Goal: Task Accomplishment & Management: Use online tool/utility

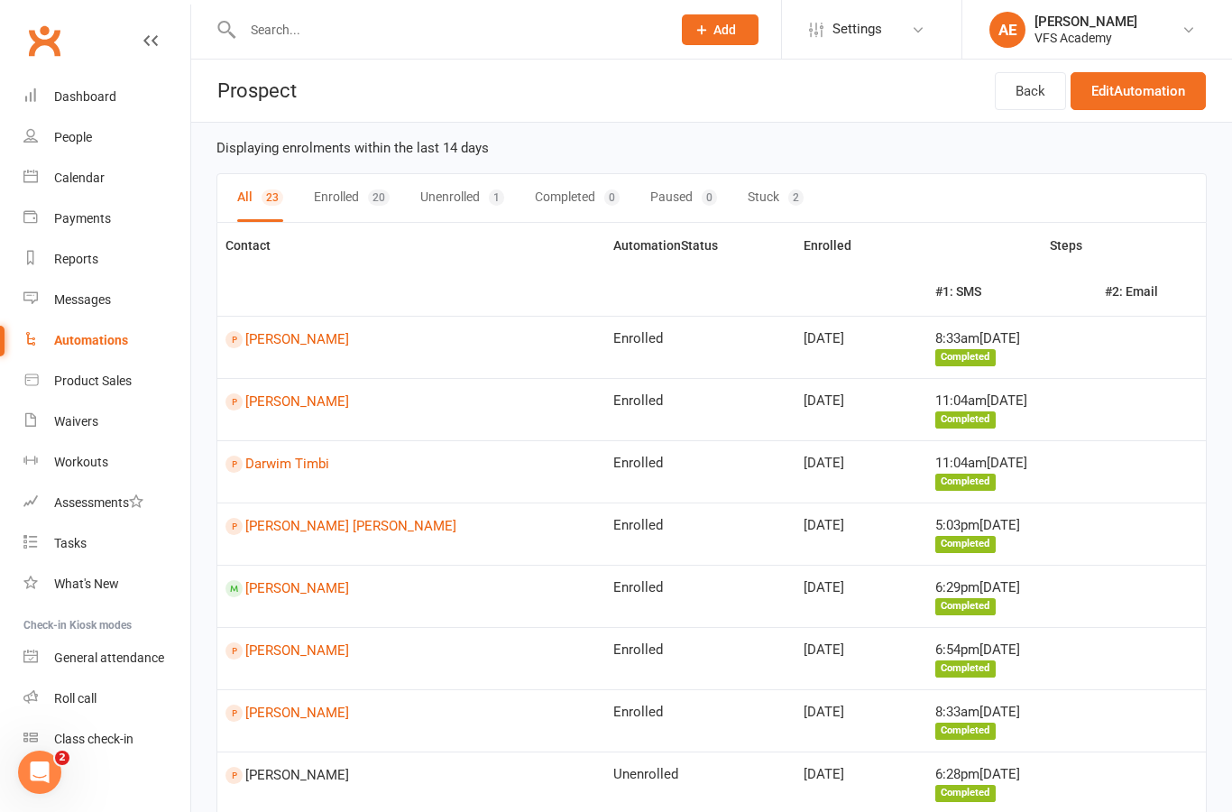
click at [447, 21] on input "text" at bounding box center [447, 29] width 421 height 25
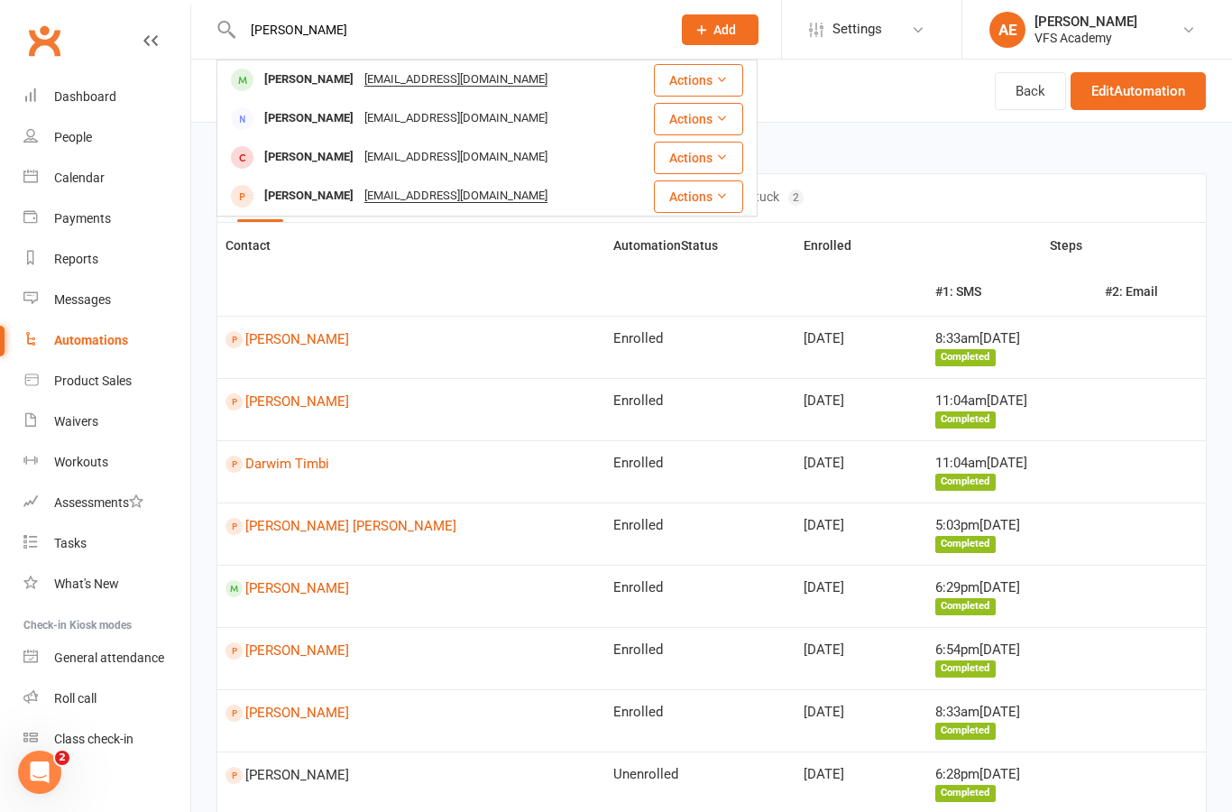
type input "[PERSON_NAME]"
click at [572, 73] on div "[PERSON_NAME] [EMAIL_ADDRESS][DOMAIN_NAME]" at bounding box center [424, 79] width 412 height 37
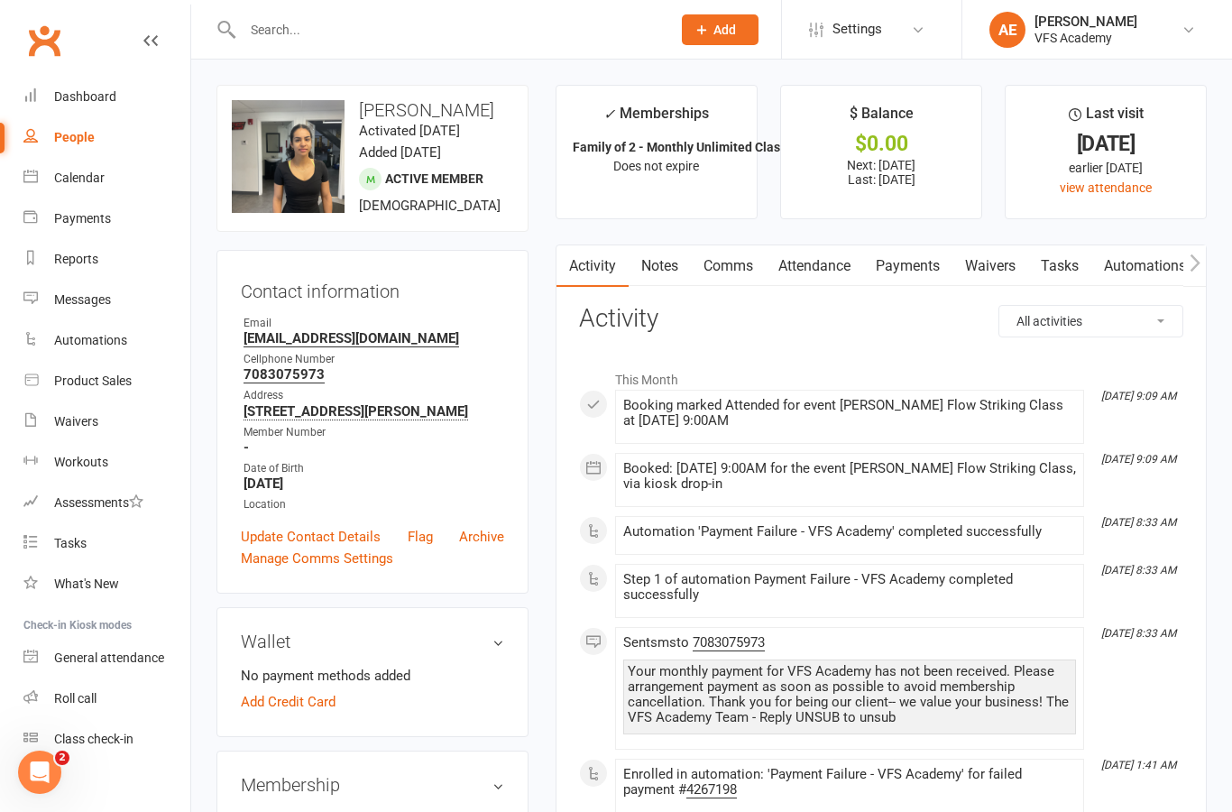
click at [924, 277] on link "Payments" at bounding box center [907, 266] width 89 height 42
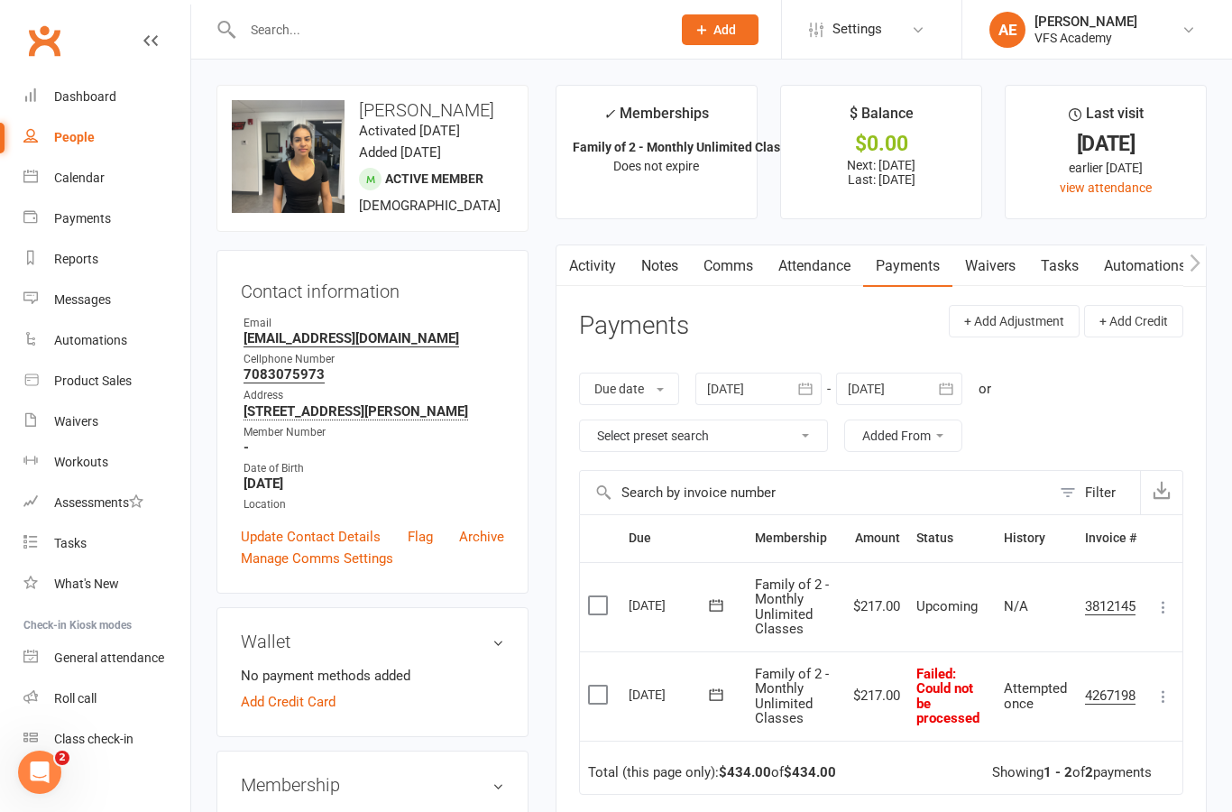
click at [1169, 699] on button at bounding box center [1164, 697] width 22 height 22
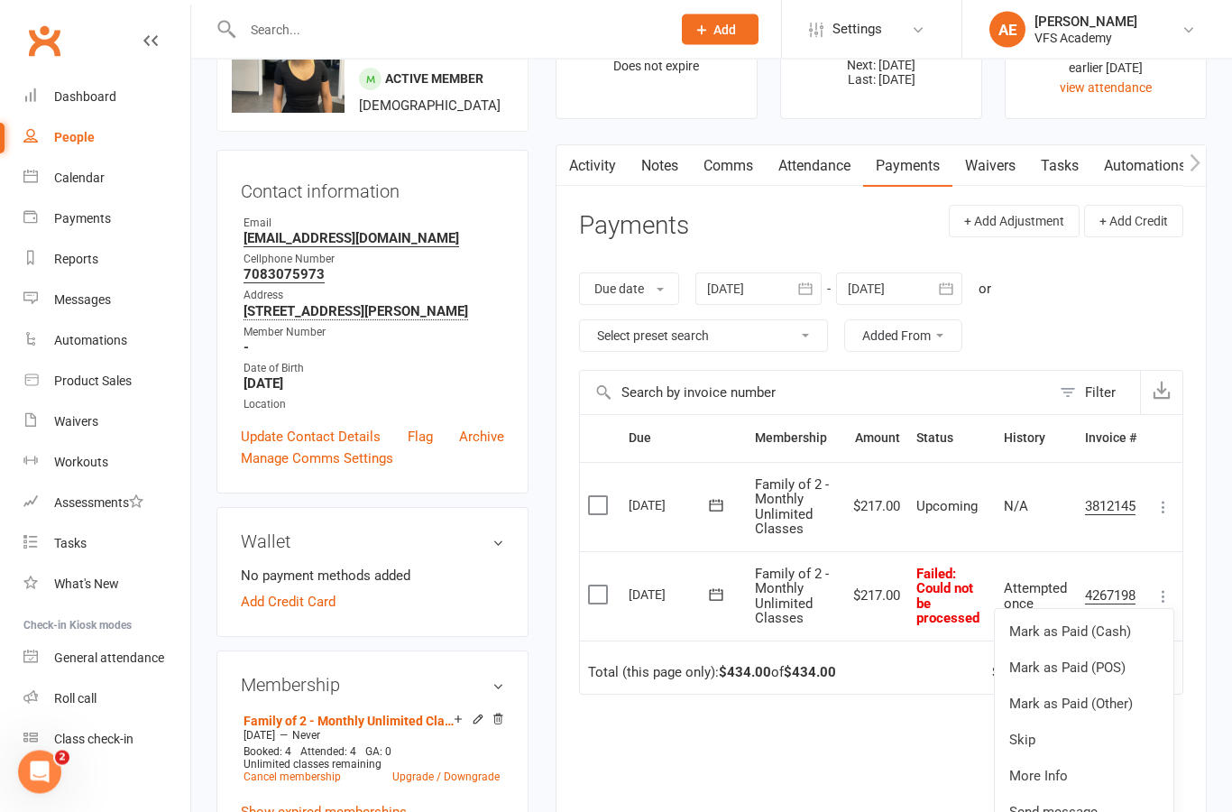
scroll to position [124, 0]
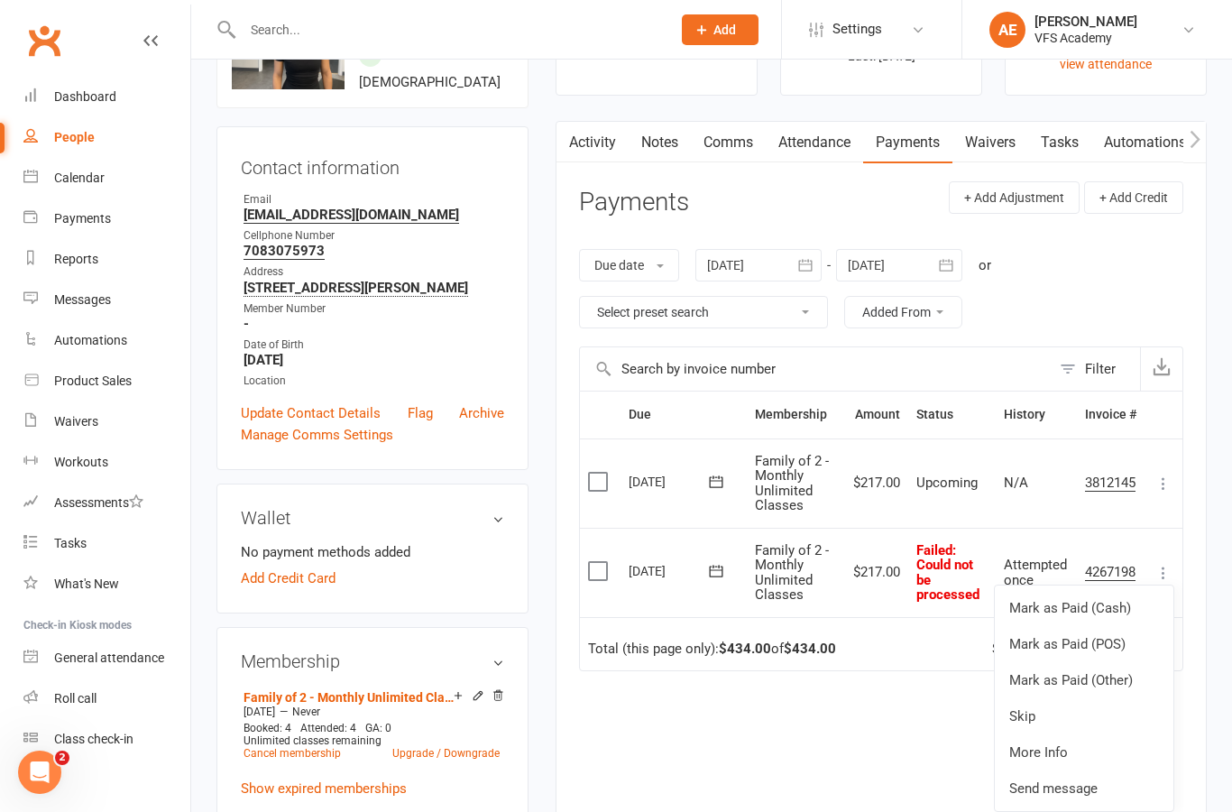
click at [1121, 676] on link "Mark as Paid (Other)" at bounding box center [1084, 680] width 179 height 36
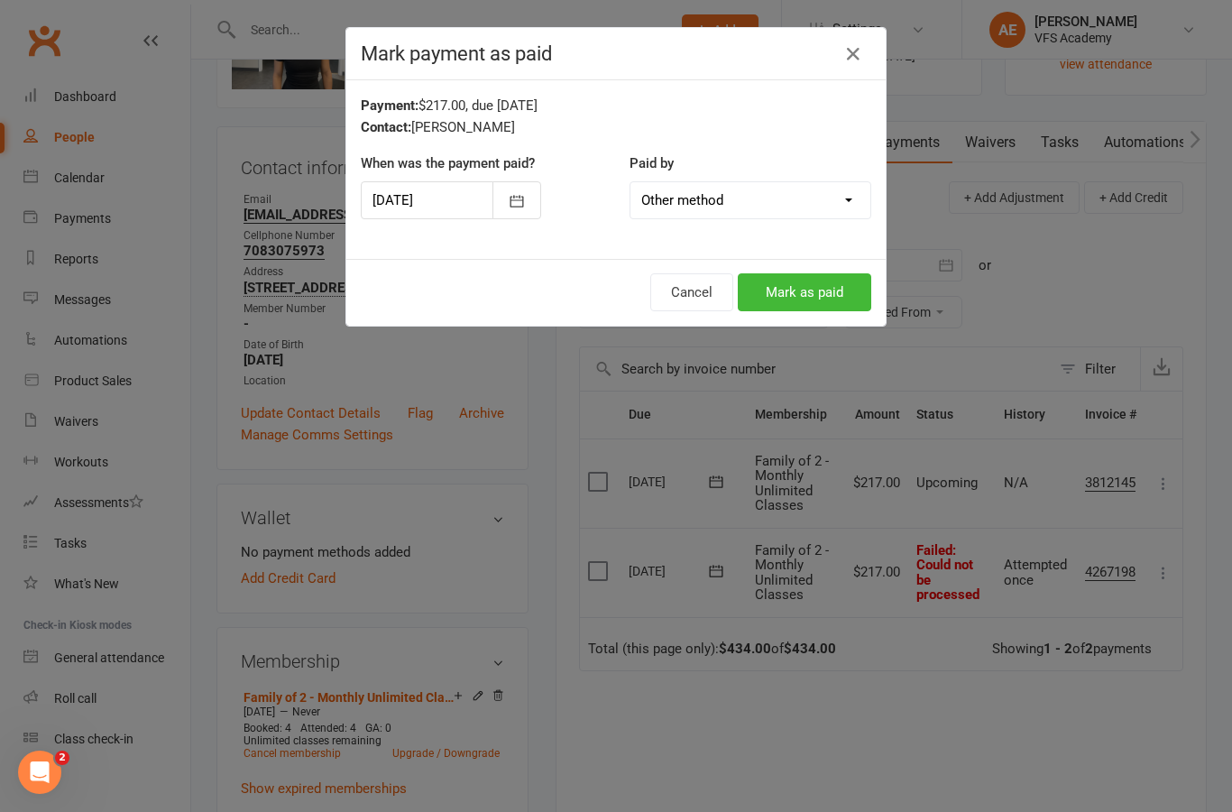
click at [808, 300] on button "Mark as paid" at bounding box center [805, 292] width 134 height 38
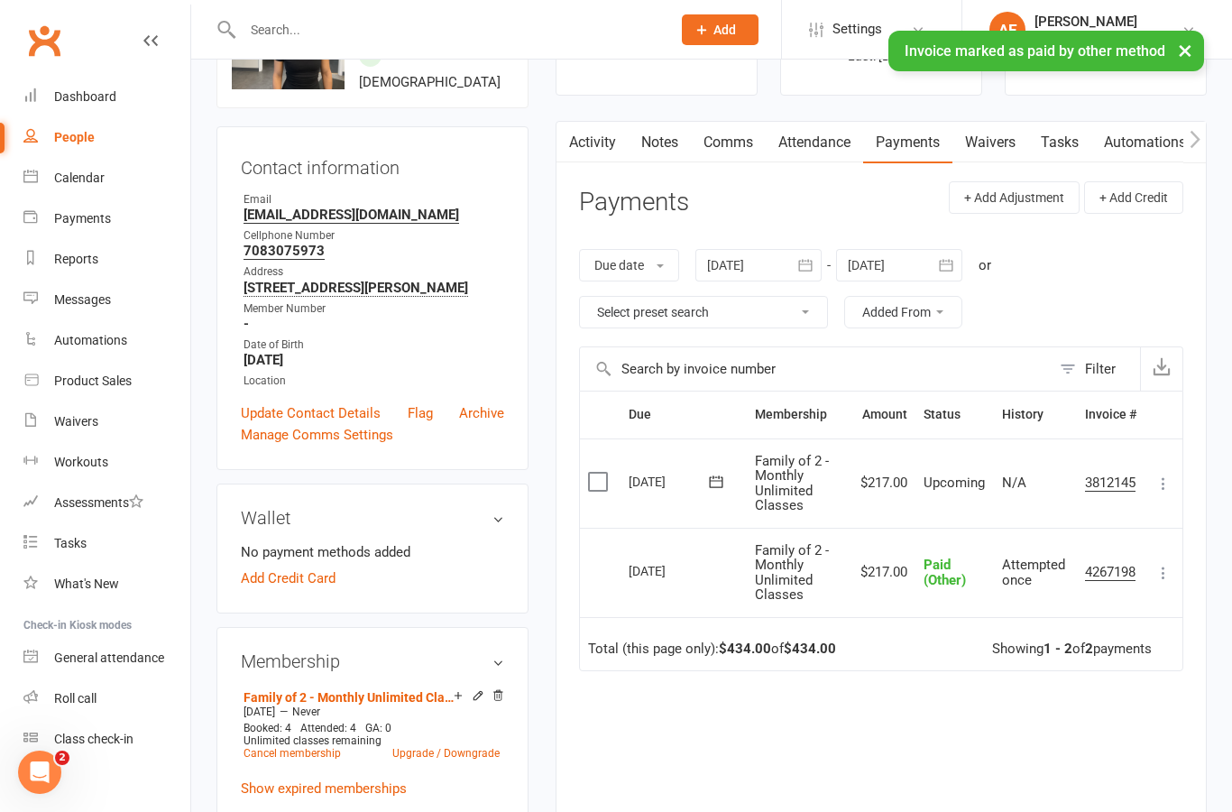
click at [57, 104] on div "Dashboard" at bounding box center [85, 96] width 62 height 14
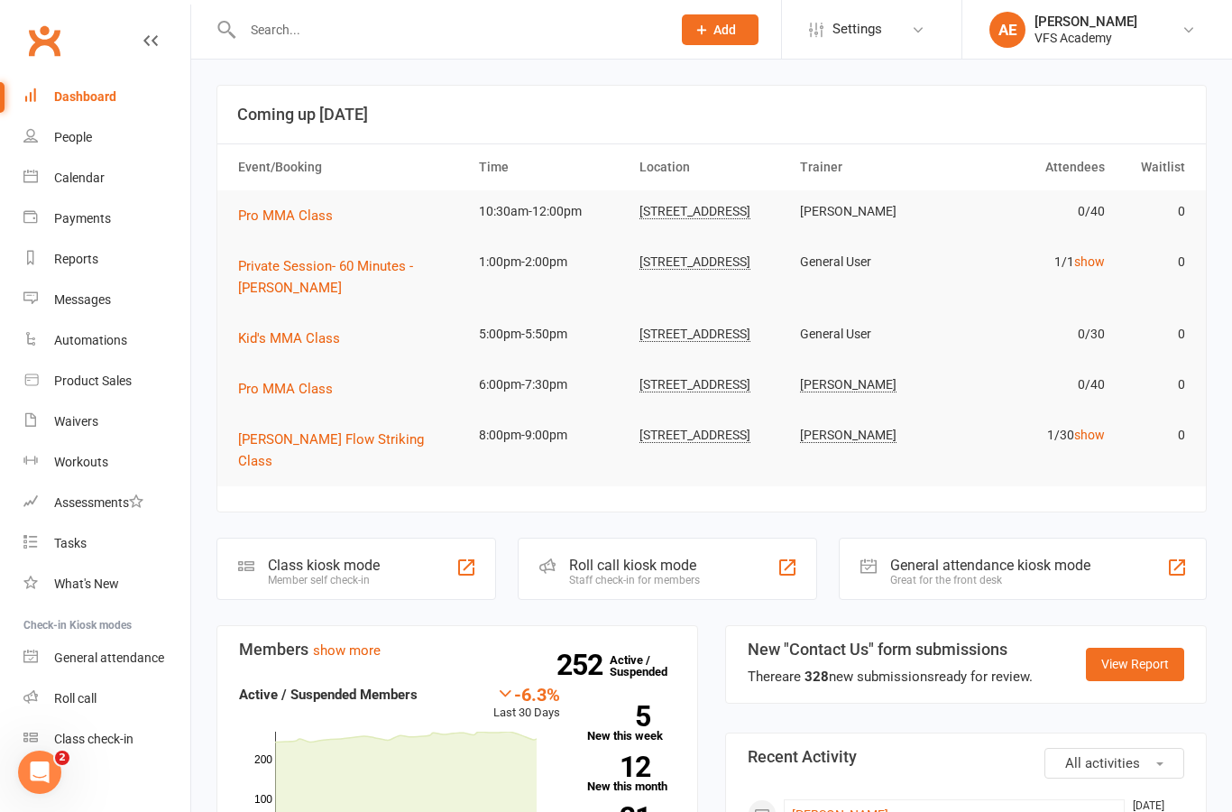
click at [106, 334] on div "Automations" at bounding box center [90, 340] width 73 height 14
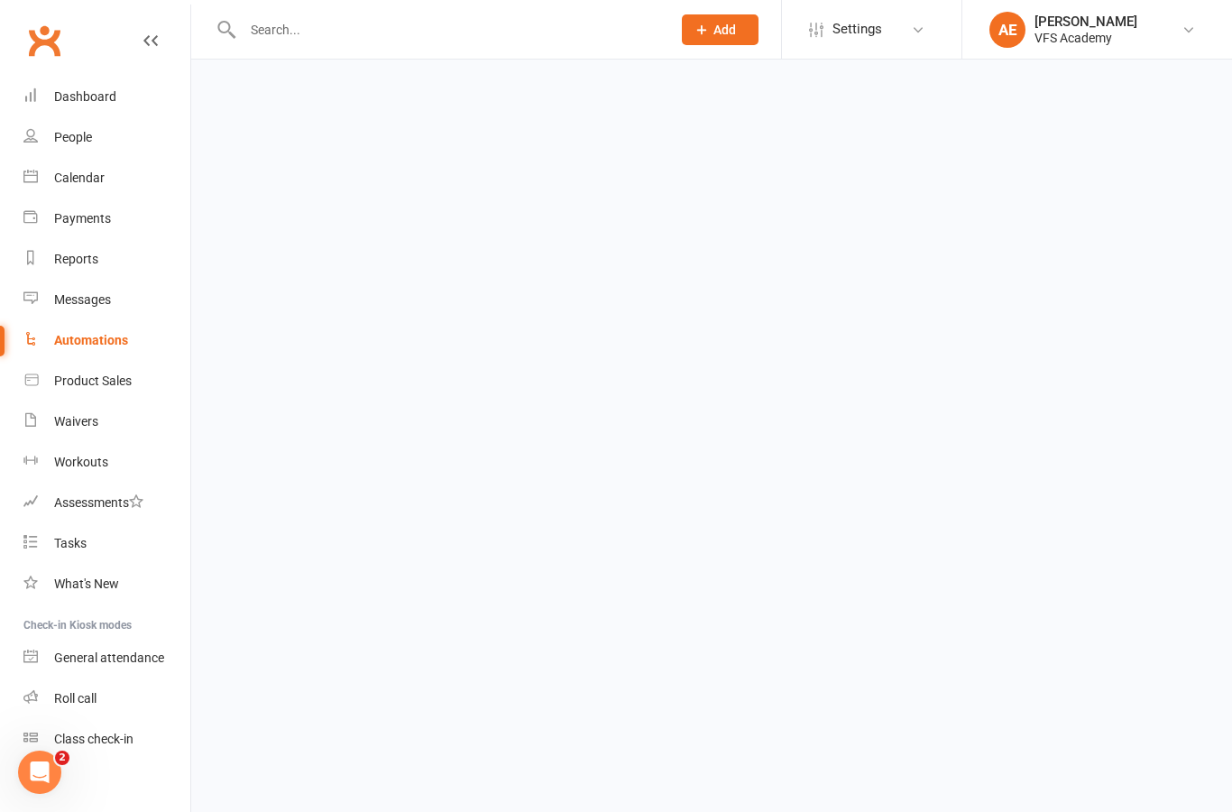
select select "100"
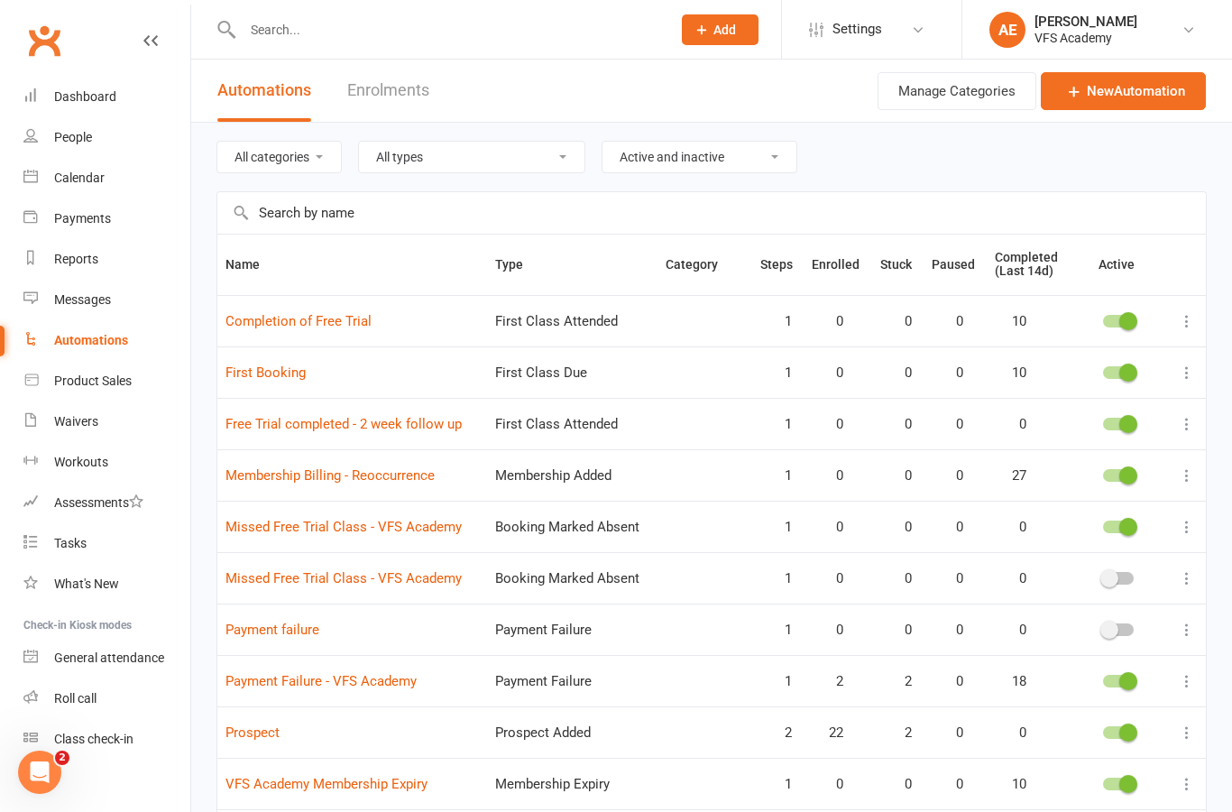
click at [371, 680] on link "Payment Failure - VFS Academy" at bounding box center [321, 681] width 191 height 16
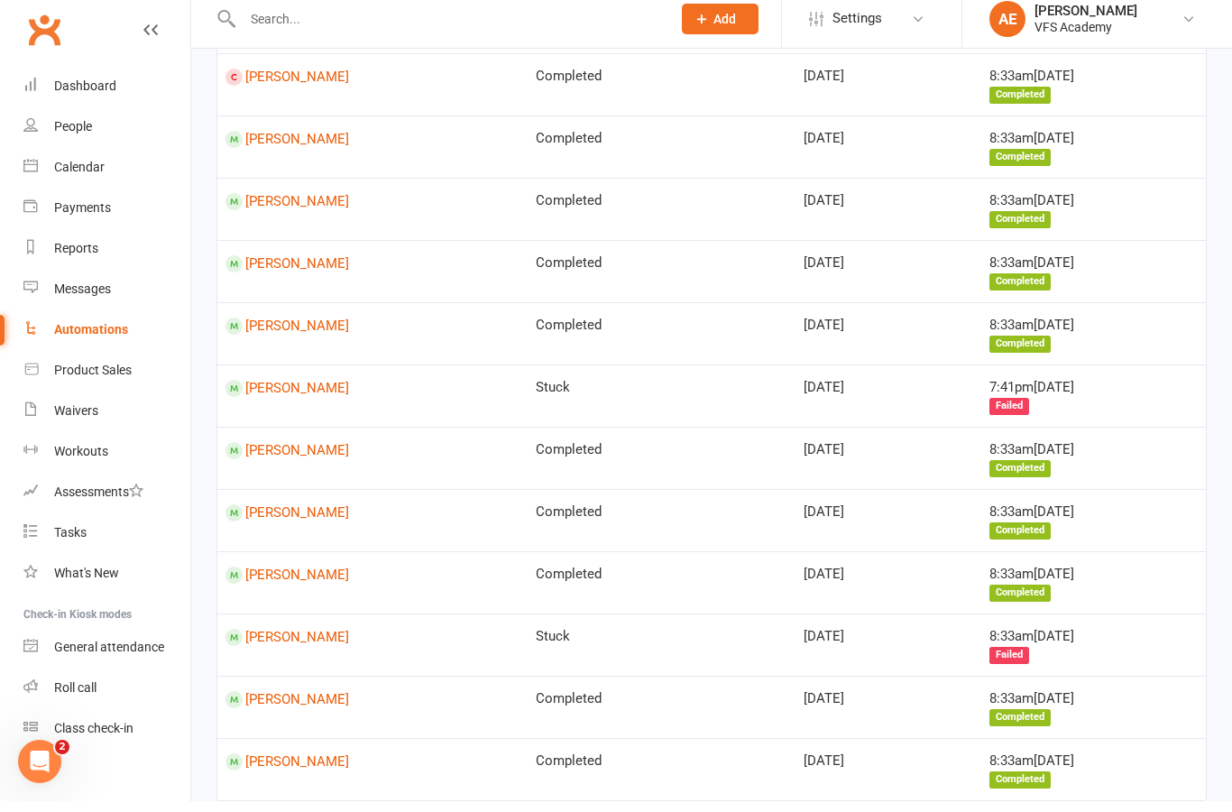
scroll to position [822, 0]
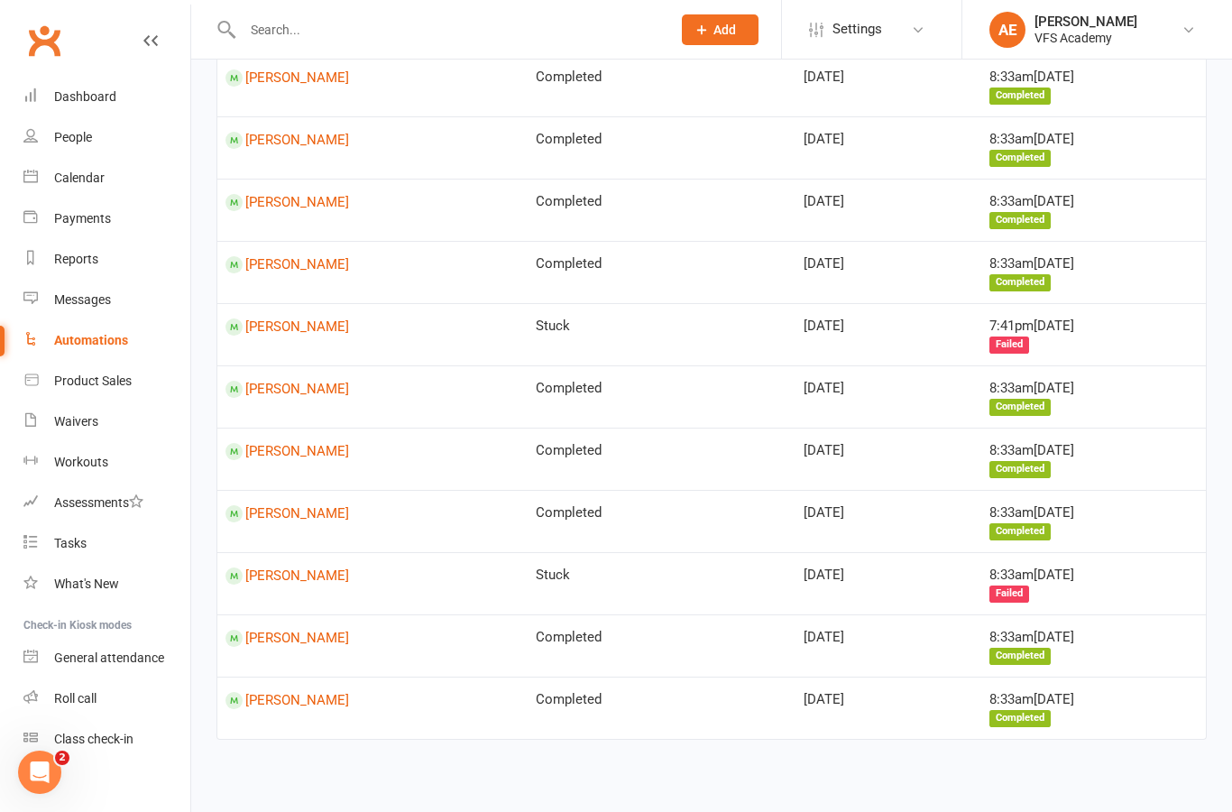
click at [51, 92] on link "Dashboard" at bounding box center [106, 97] width 167 height 41
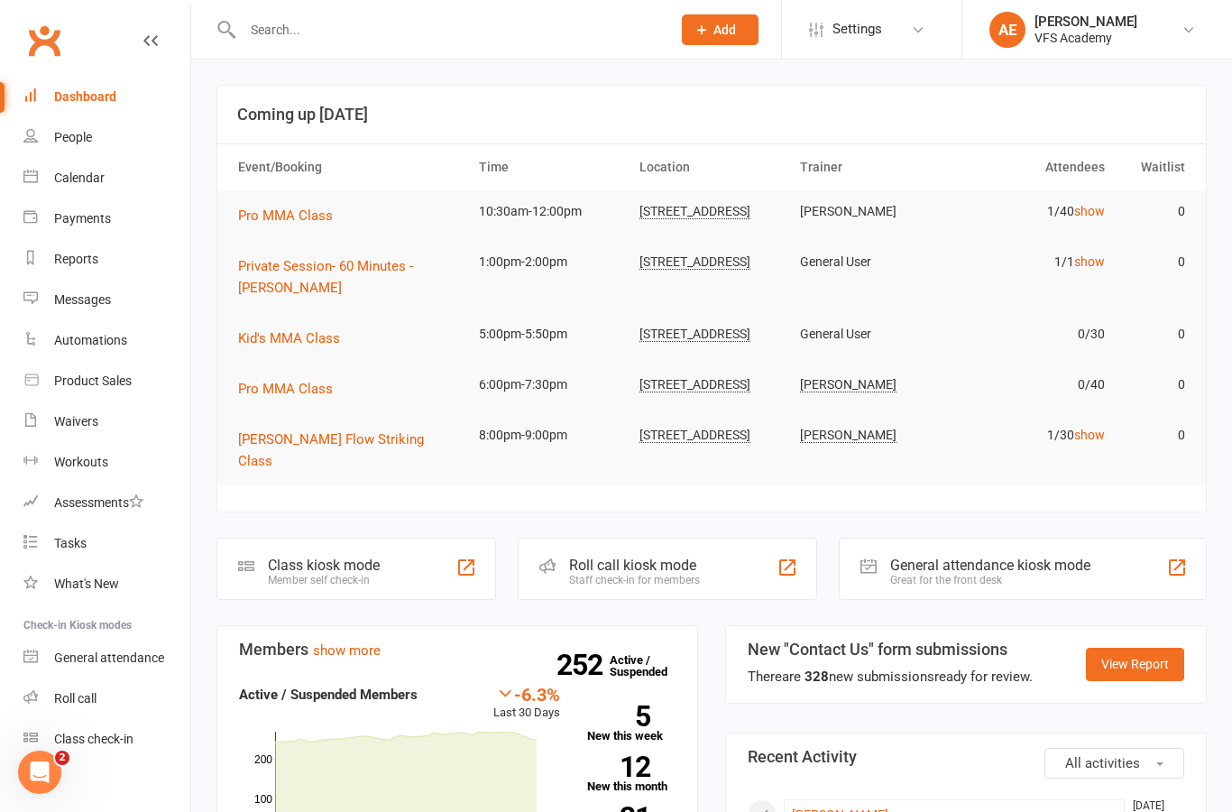
click at [394, 557] on div "Class kiosk mode Member self check-in" at bounding box center [357, 569] width 280 height 62
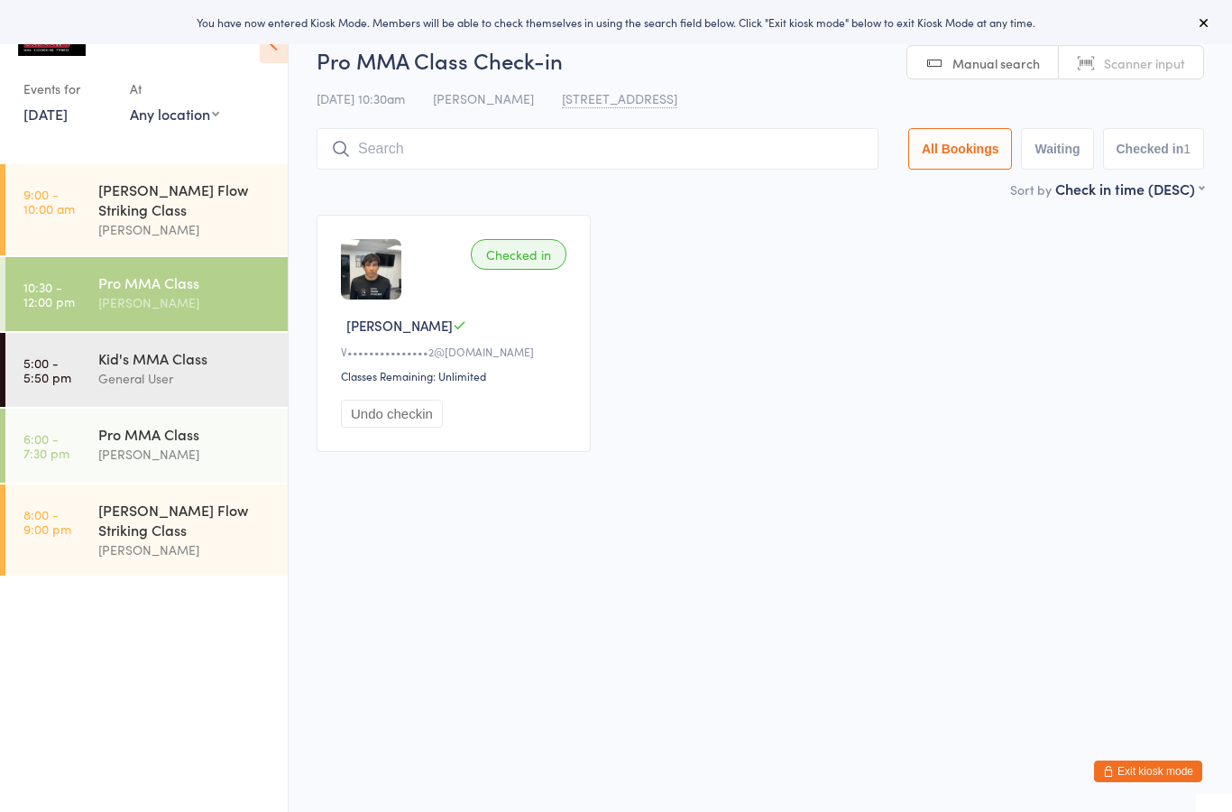
click at [726, 159] on input "search" at bounding box center [598, 149] width 562 height 42
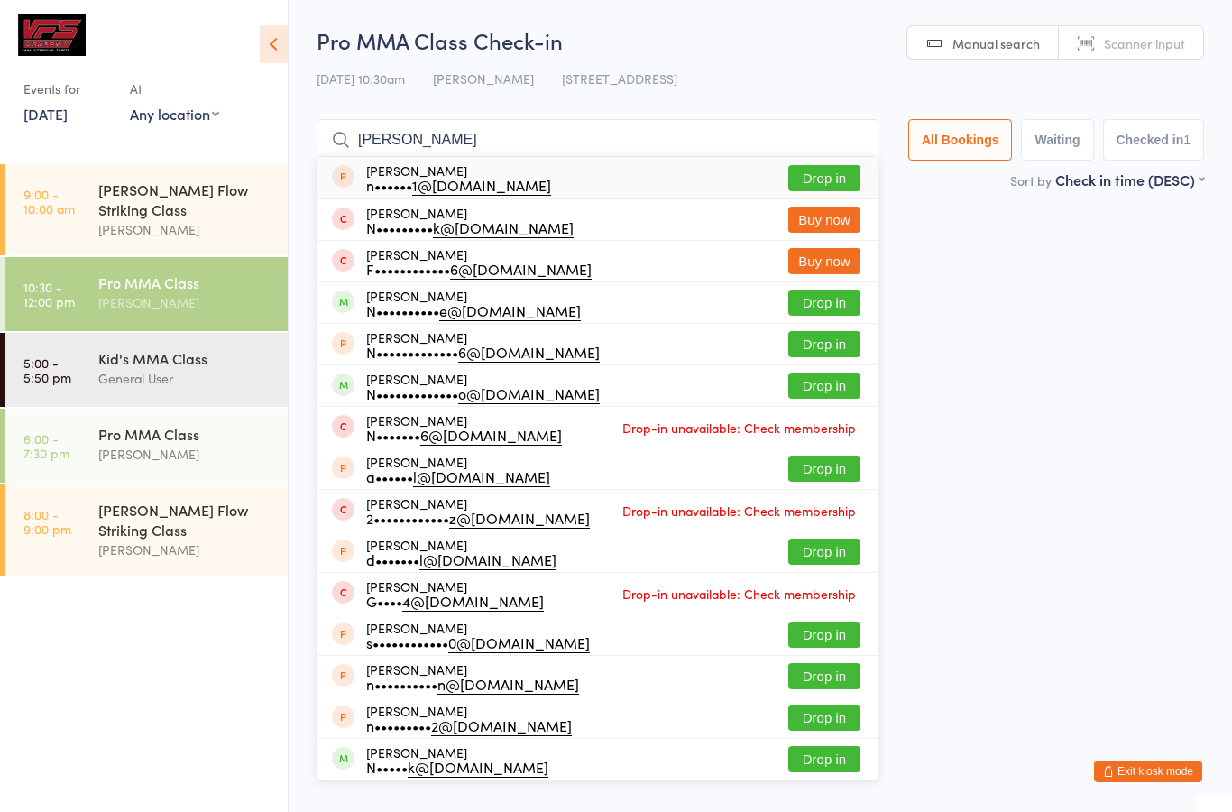
type input "Nick"
click at [804, 310] on button "Drop in" at bounding box center [825, 303] width 72 height 26
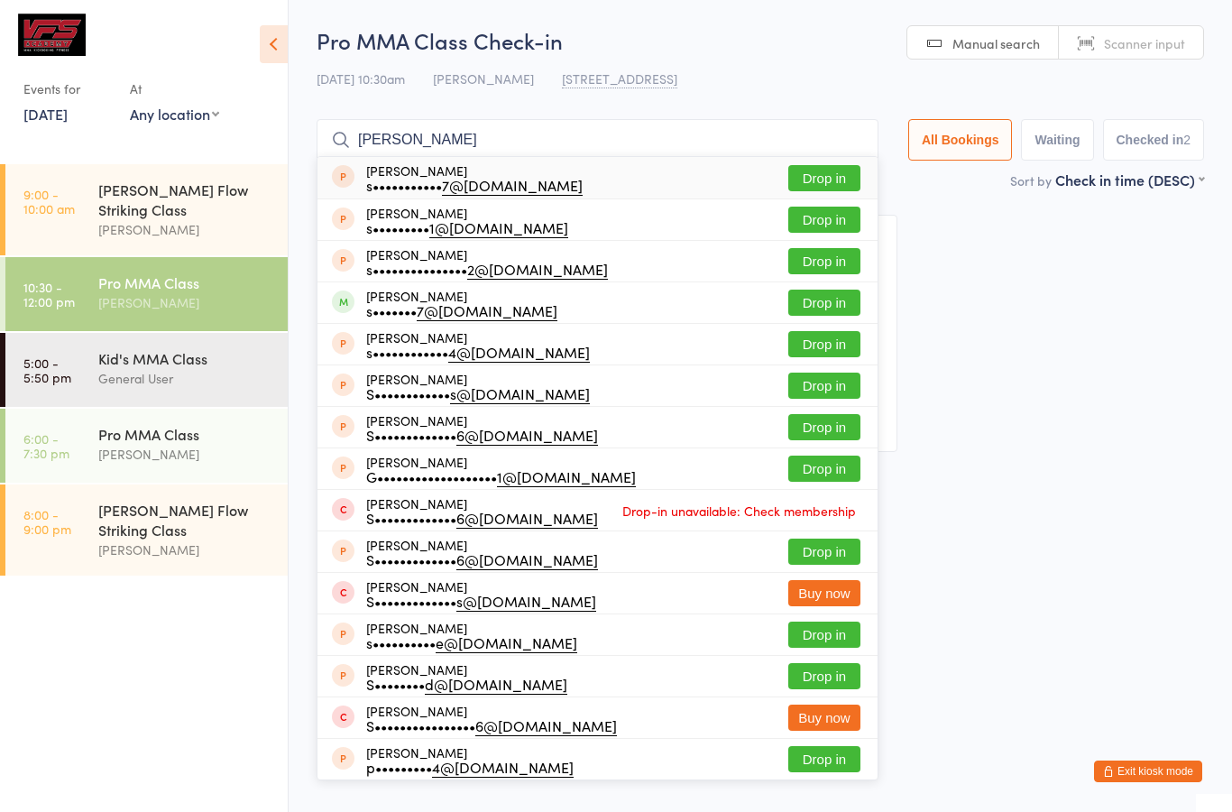
type input "Steven"
click at [811, 302] on button "Drop in" at bounding box center [825, 303] width 72 height 26
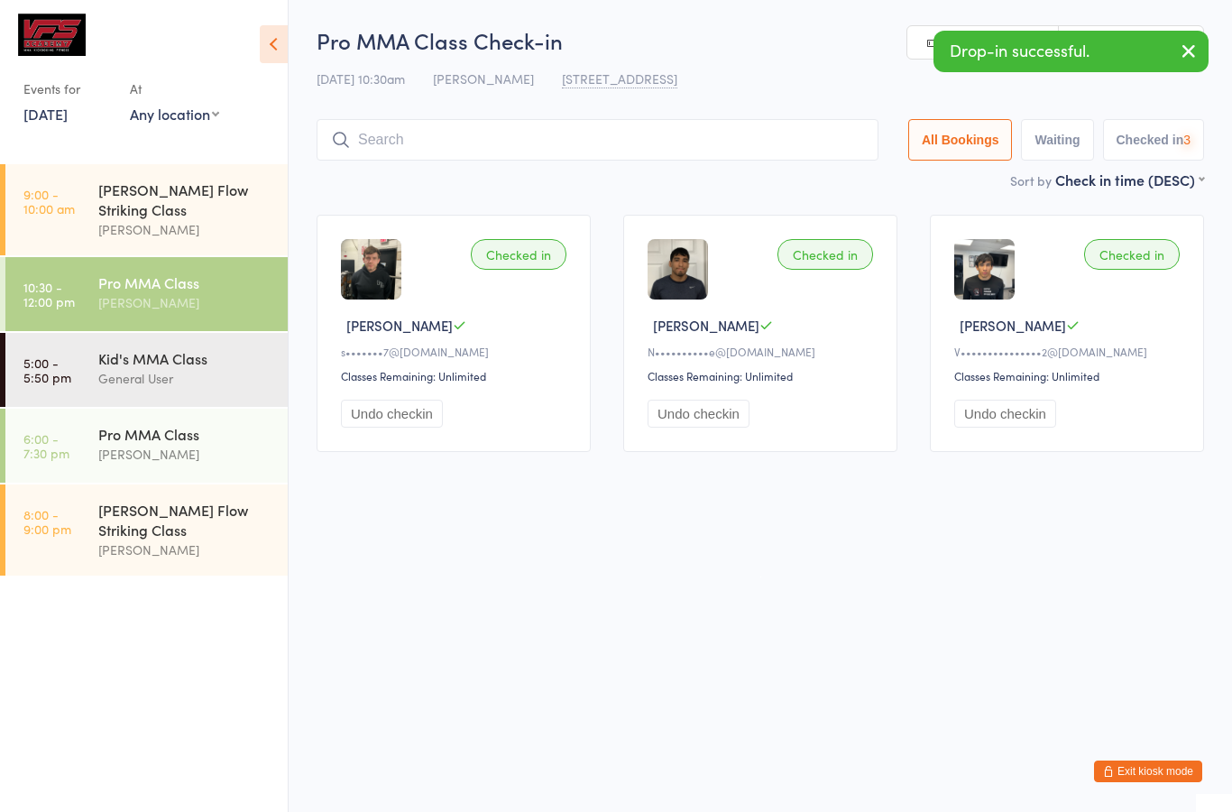
click at [755, 143] on input "search" at bounding box center [598, 140] width 562 height 42
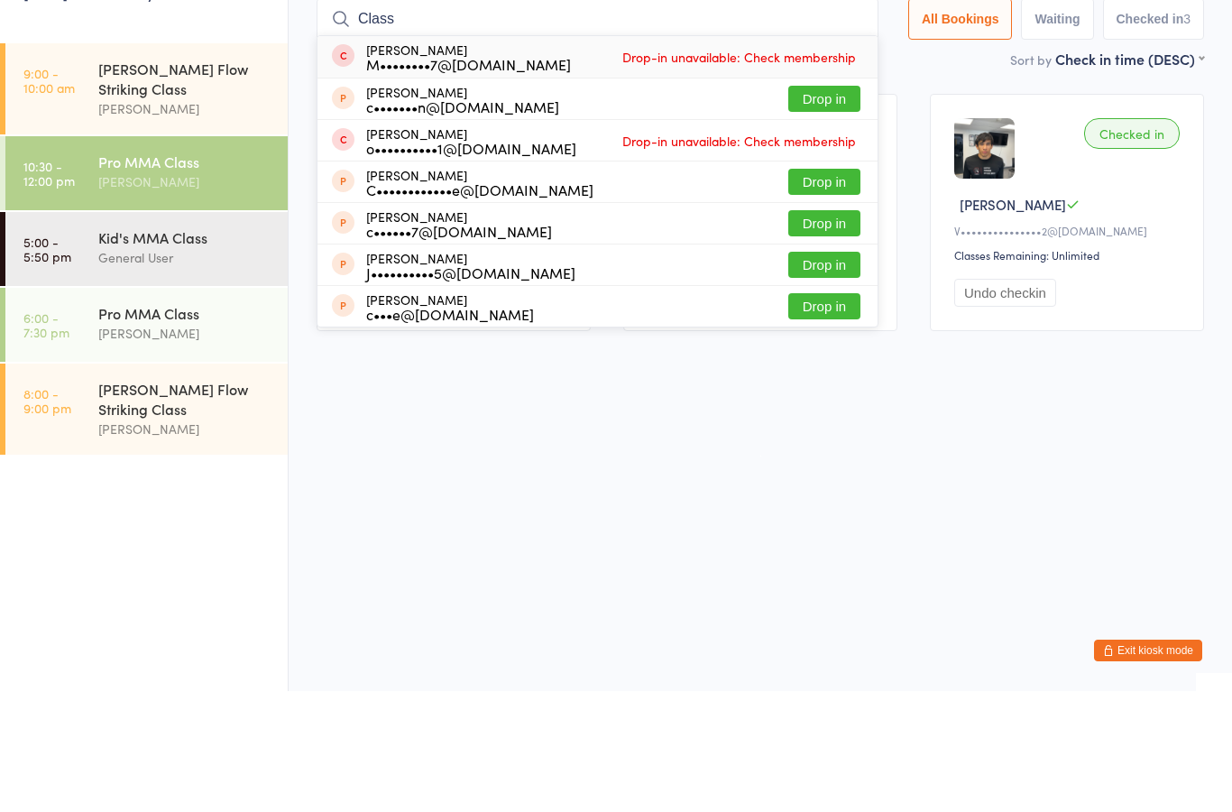
type input "Clas"
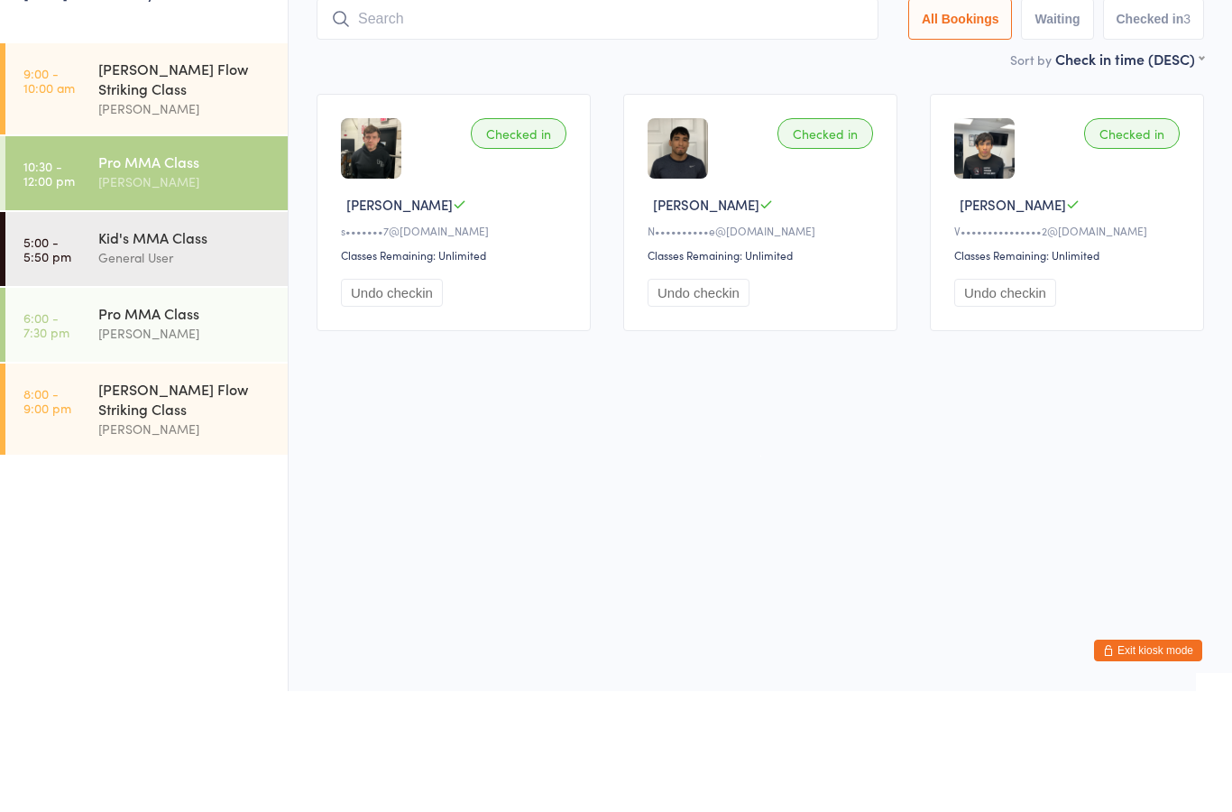
type input "Class"
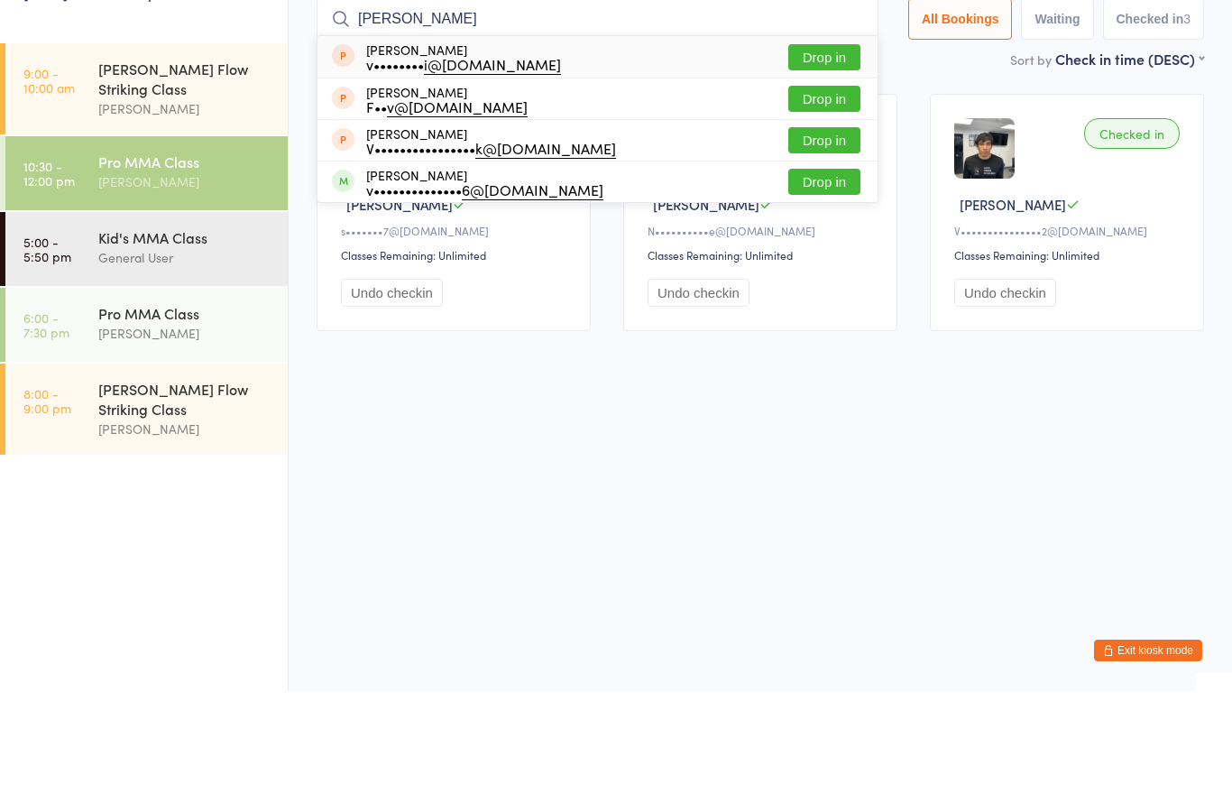
type input "Vlad"
click at [817, 290] on button "Drop in" at bounding box center [825, 303] width 72 height 26
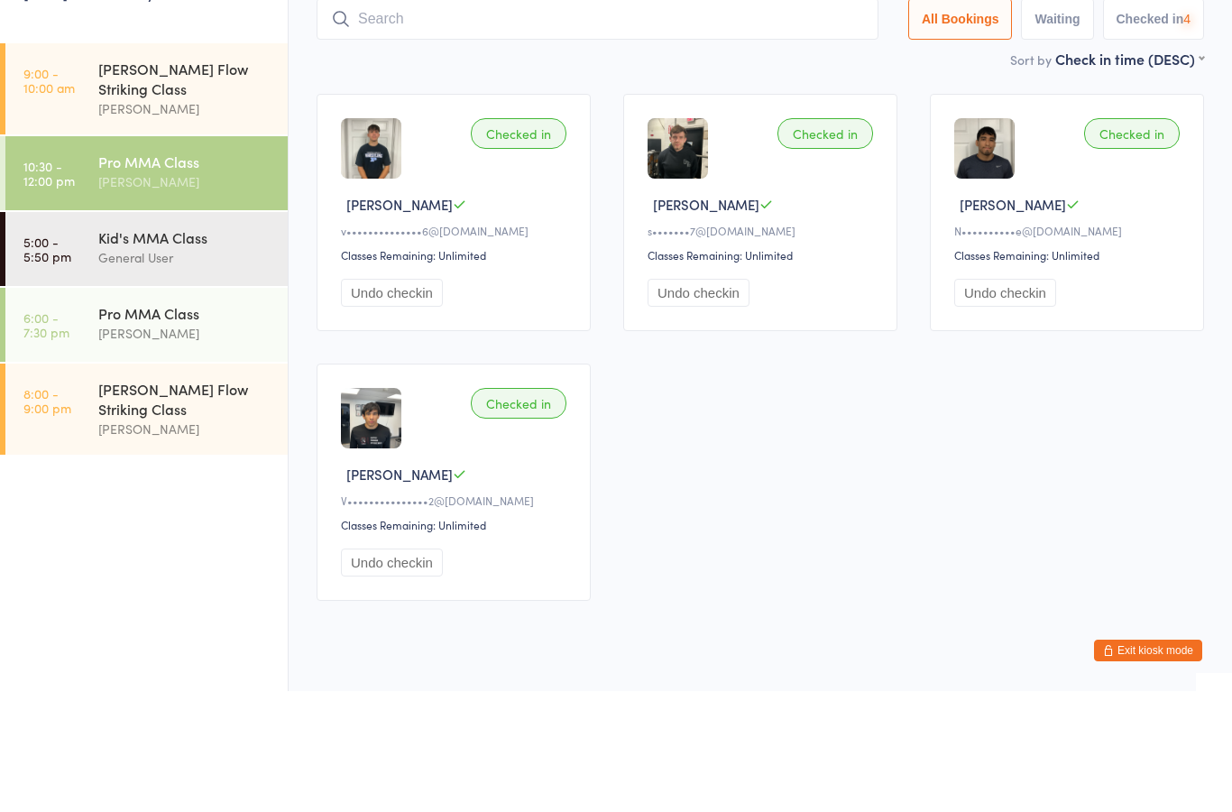
scroll to position [63, 0]
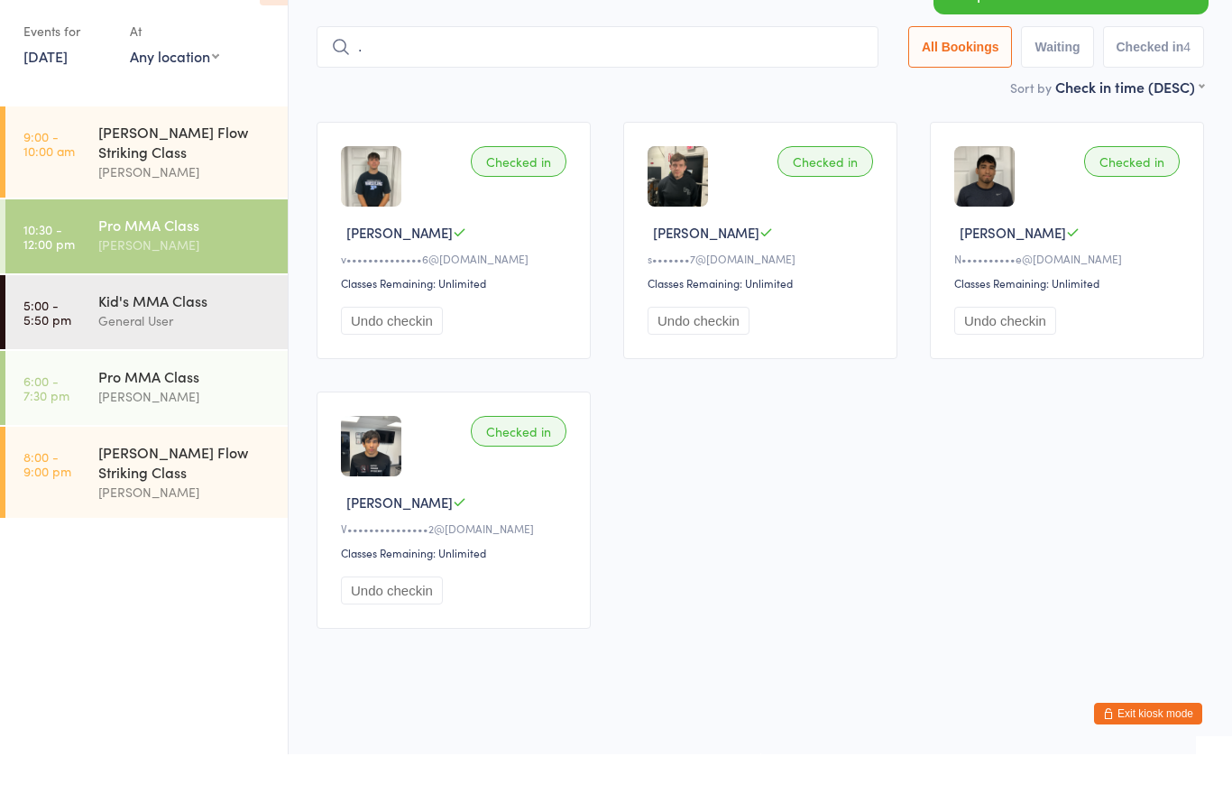
type input "."
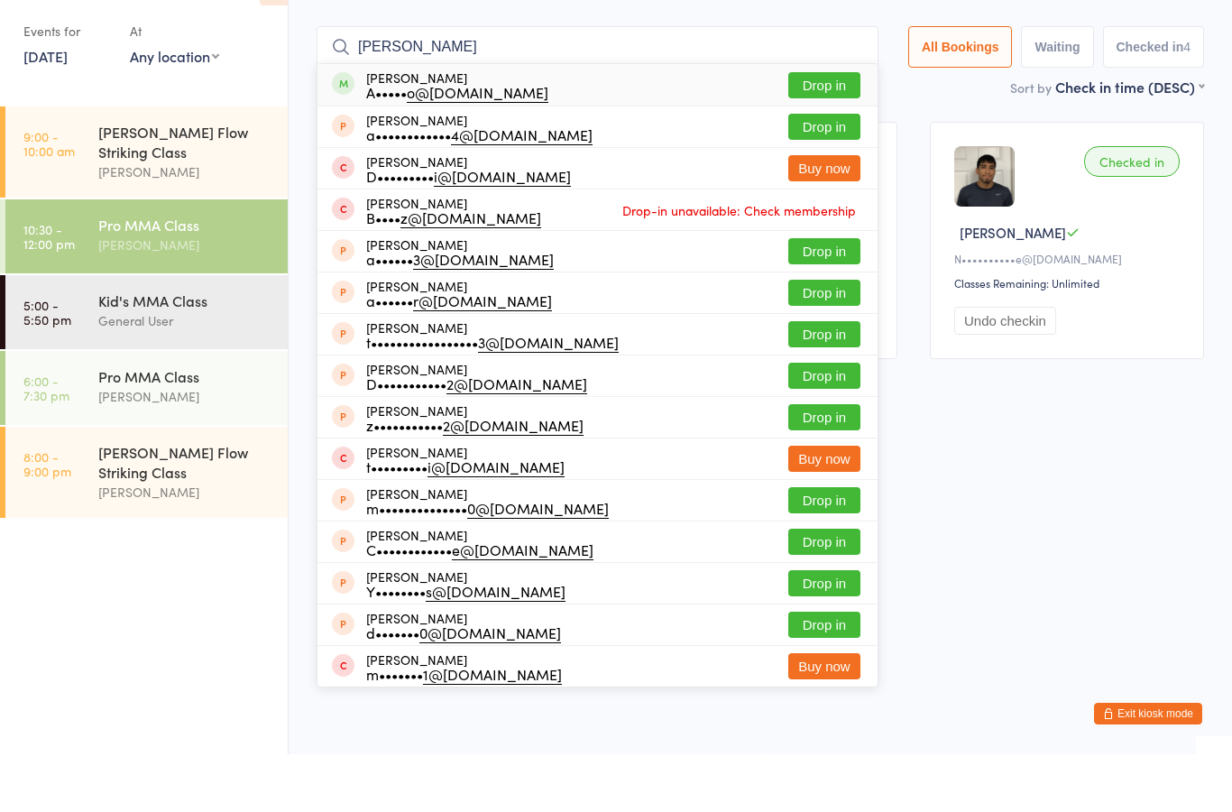
type input "Adam"
click at [825, 130] on button "Drop in" at bounding box center [825, 143] width 72 height 26
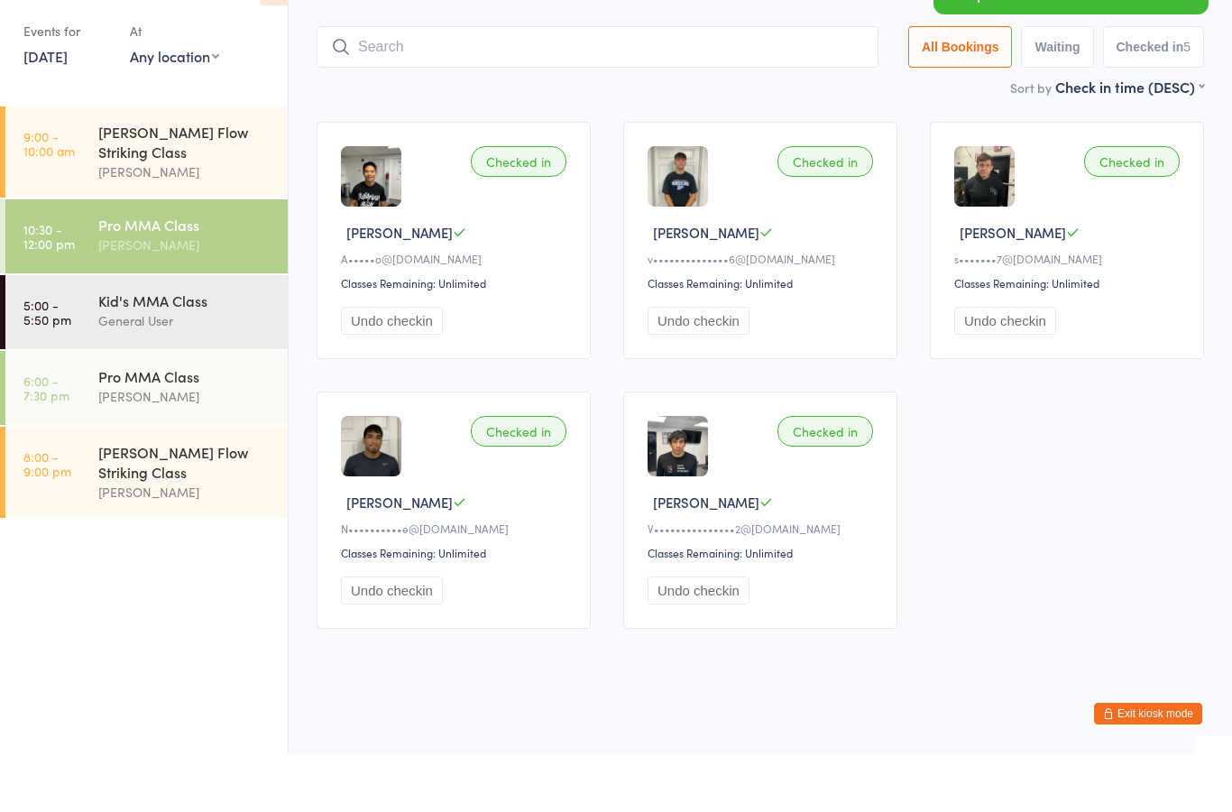
click at [771, 84] on input "search" at bounding box center [598, 105] width 562 height 42
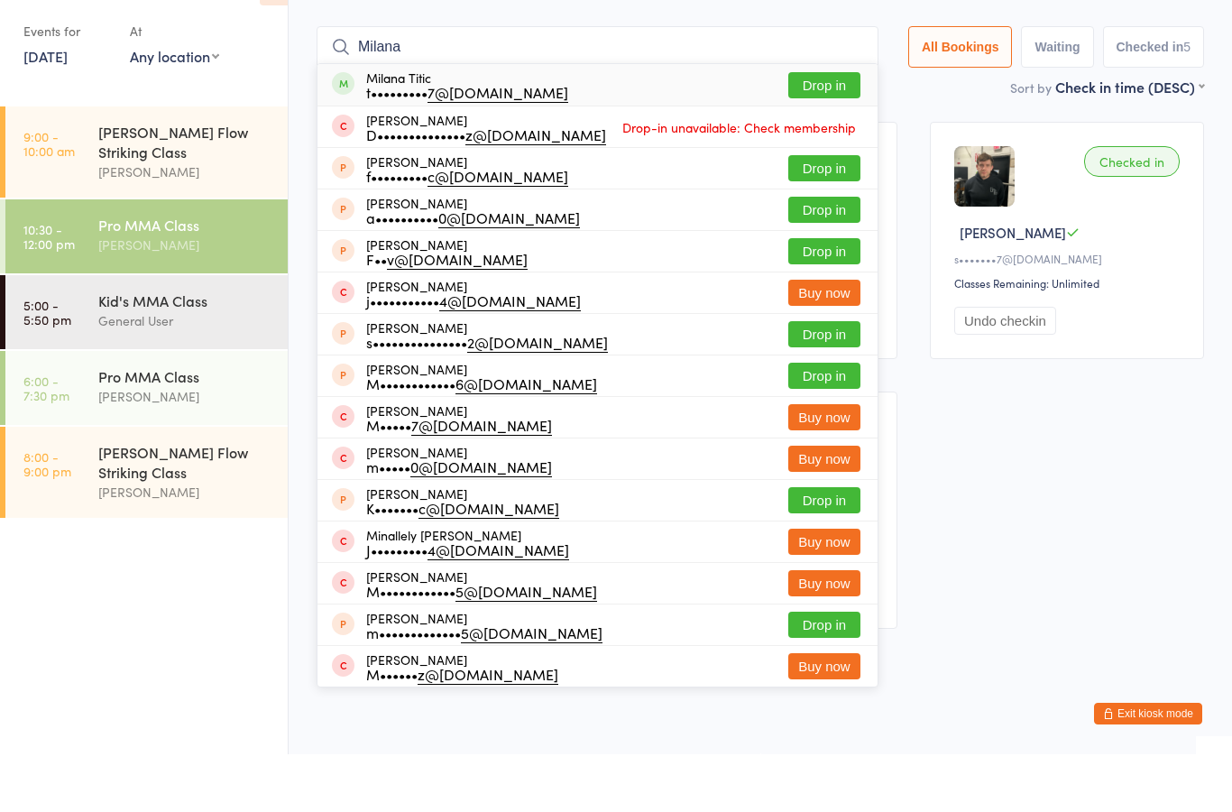
type input "Milana"
click at [822, 130] on button "Drop in" at bounding box center [825, 143] width 72 height 26
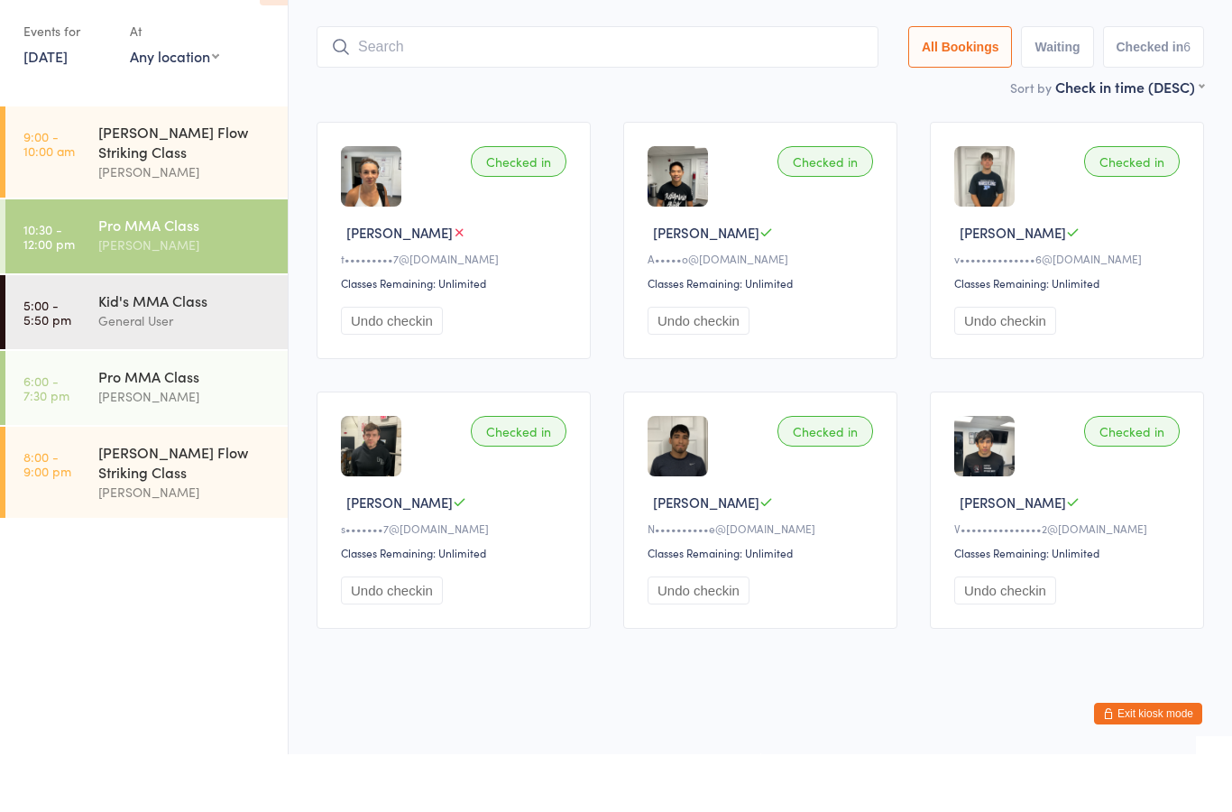
type input "Ķ"
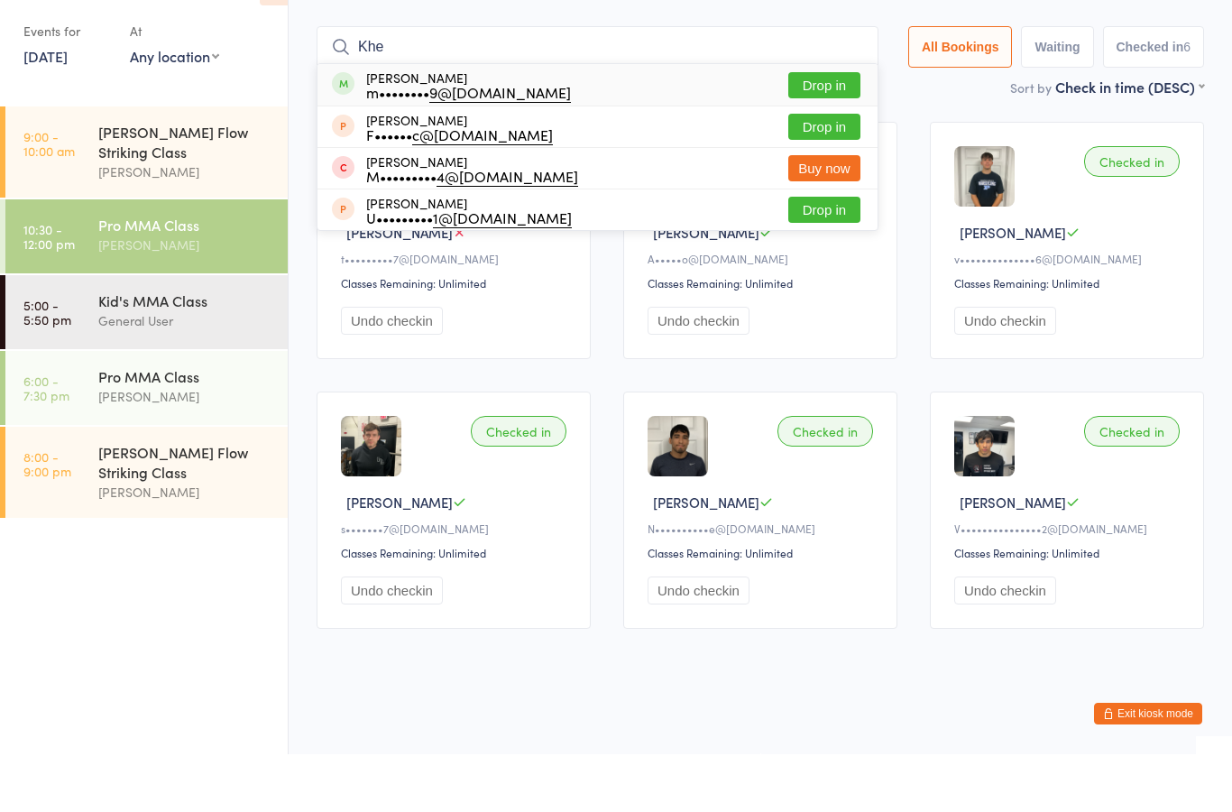
type input "Khe"
click at [813, 130] on button "Drop in" at bounding box center [825, 143] width 72 height 26
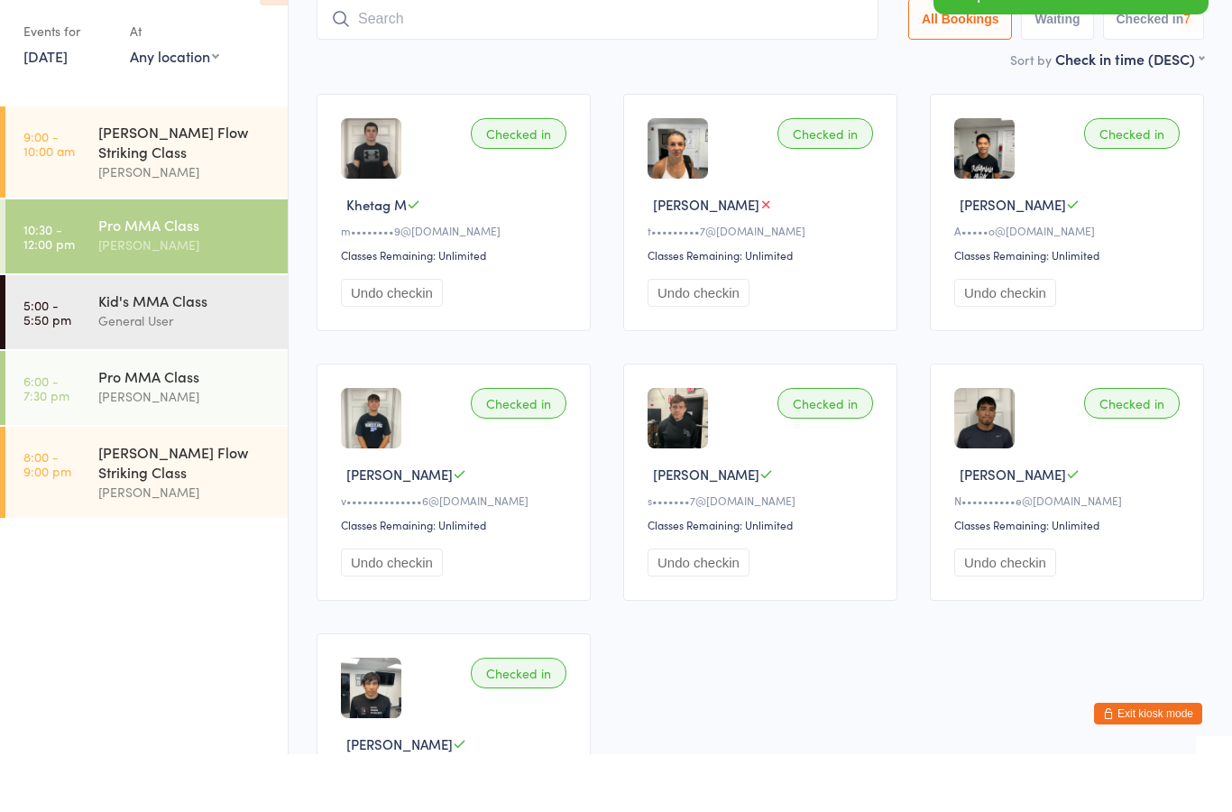
scroll to position [121, 0]
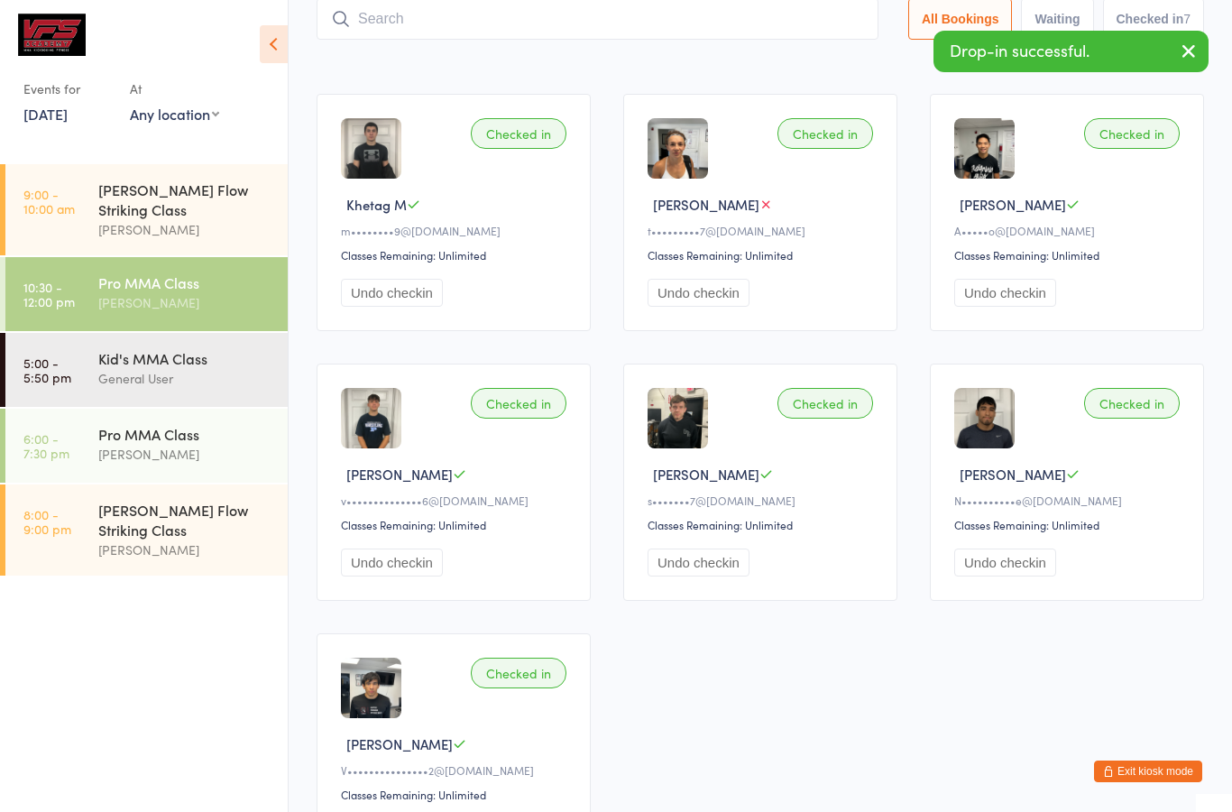
click at [759, 32] on input "search" at bounding box center [598, 19] width 562 height 42
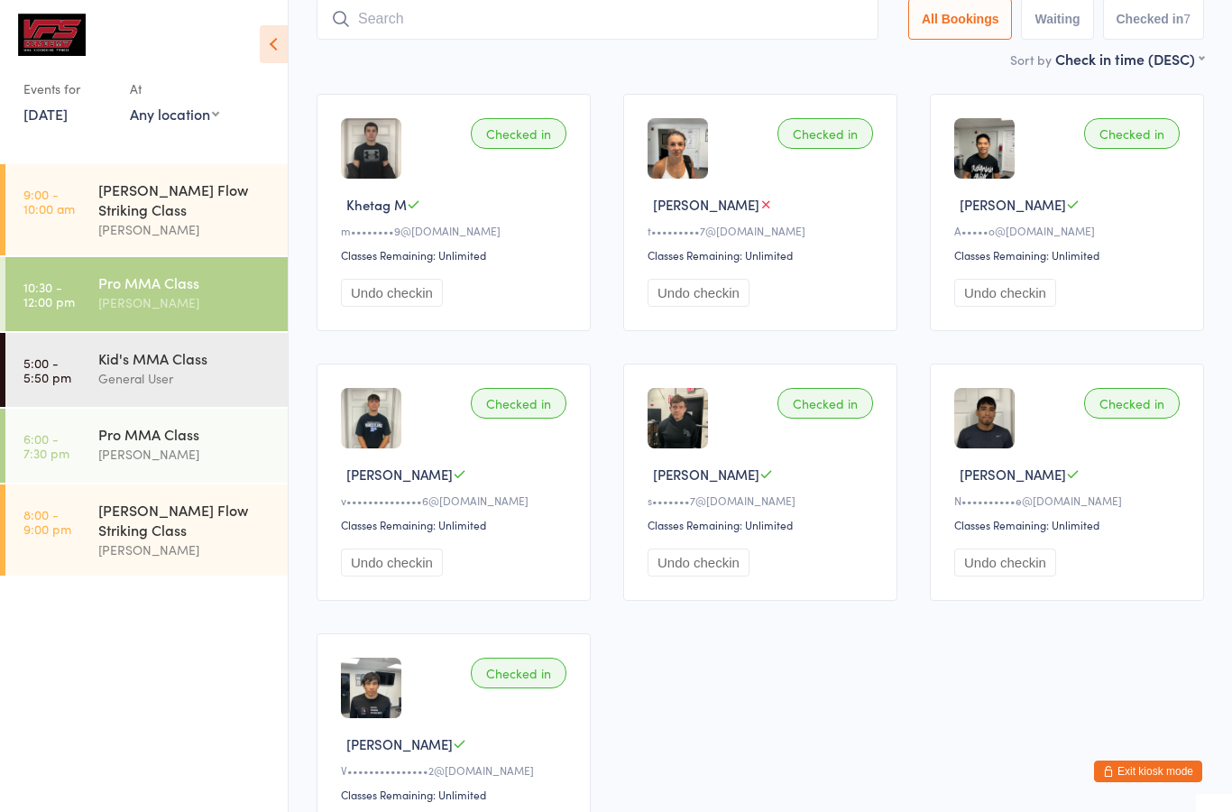
click at [892, 679] on div "Checked in Khetag M m•••••••• 9@yahoo.com Classes Remaining: Unlimited Undo che…" at bounding box center [760, 482] width 920 height 809
click at [772, 25] on input "search" at bounding box center [598, 19] width 562 height 42
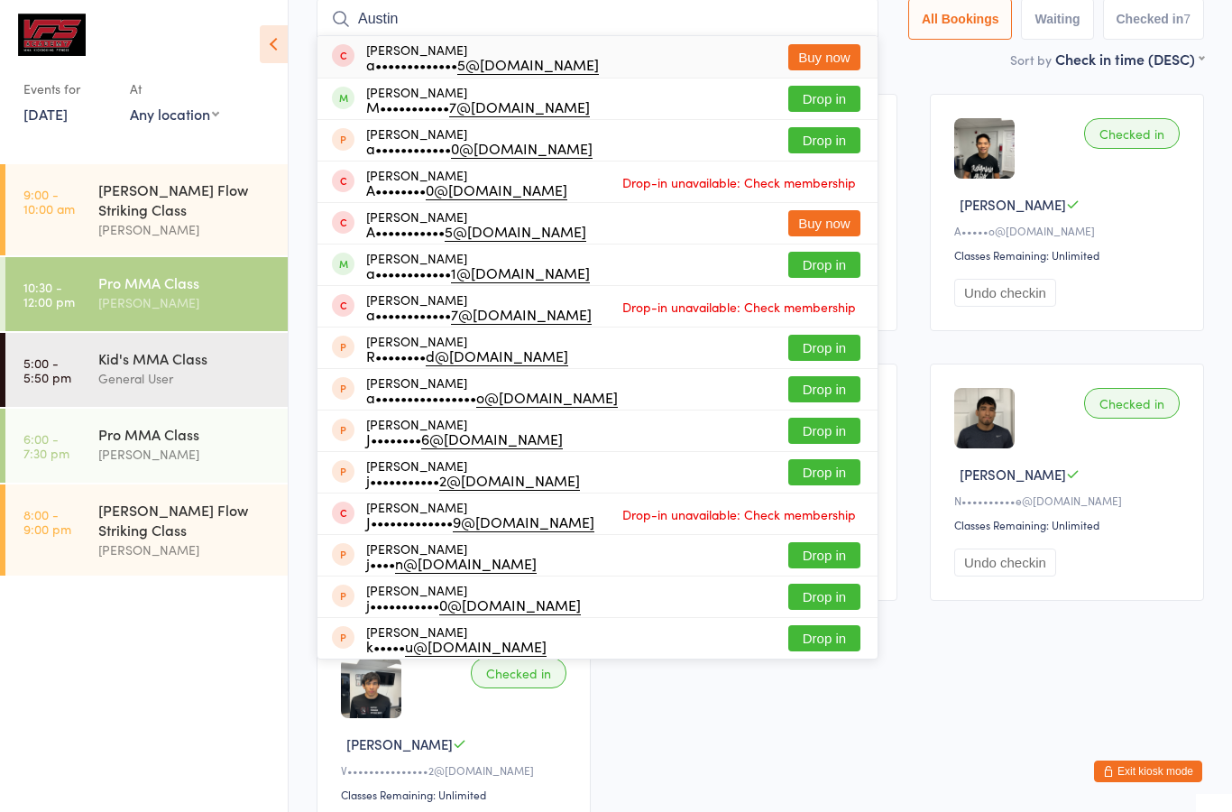
type input "Austin"
click at [807, 271] on button "Drop in" at bounding box center [825, 265] width 72 height 26
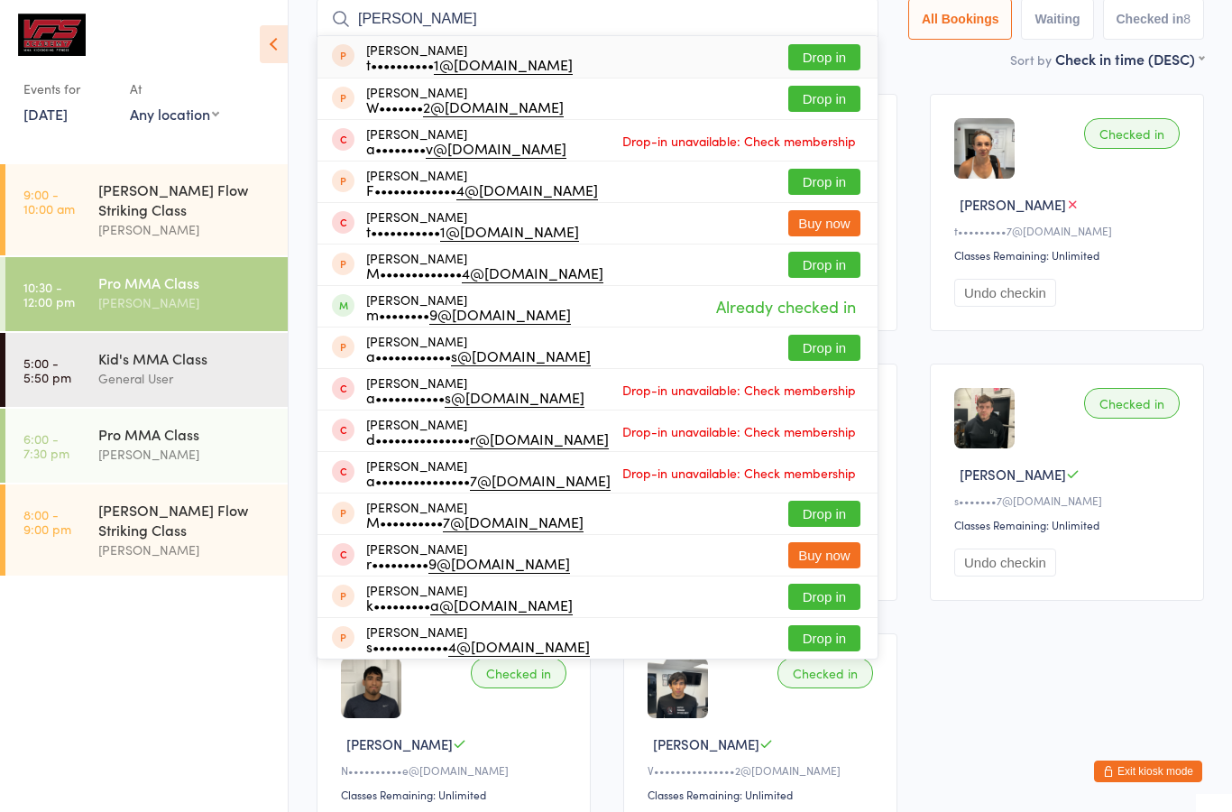
type input "Mor"
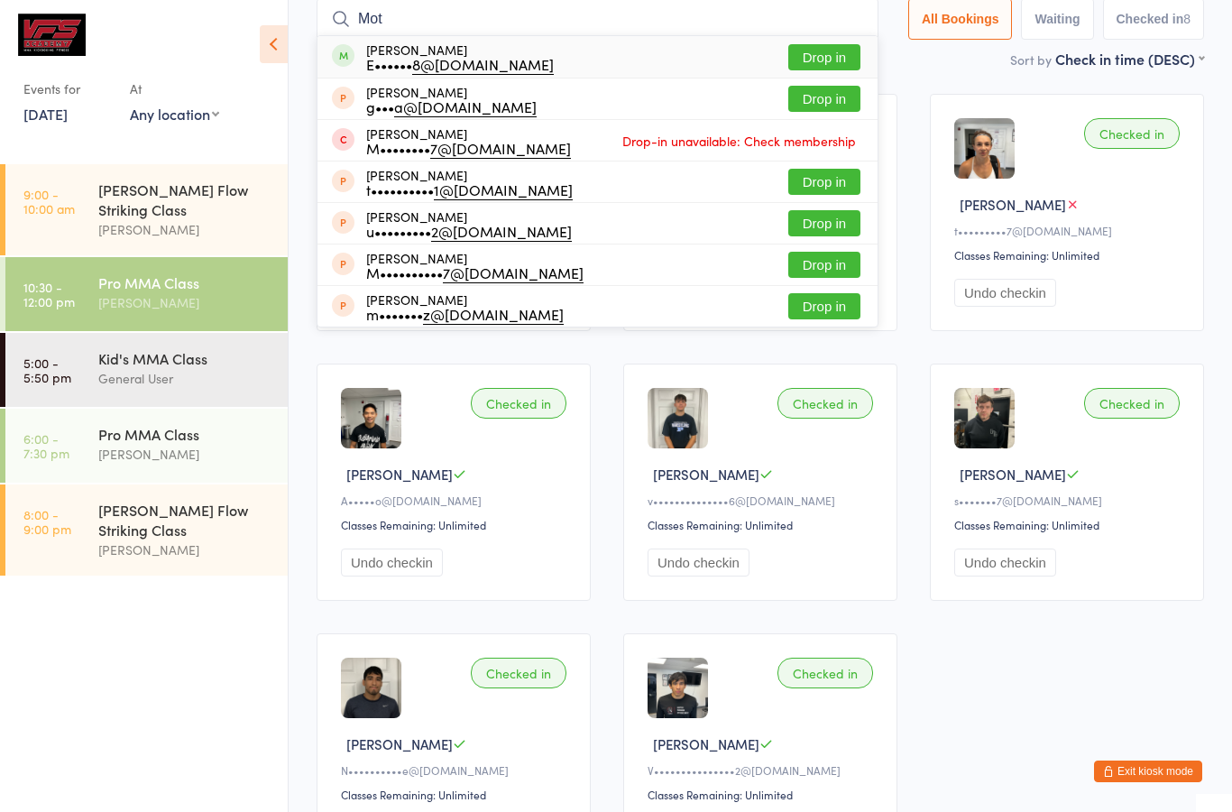
type input "Mot"
click at [827, 69] on button "Drop in" at bounding box center [825, 57] width 72 height 26
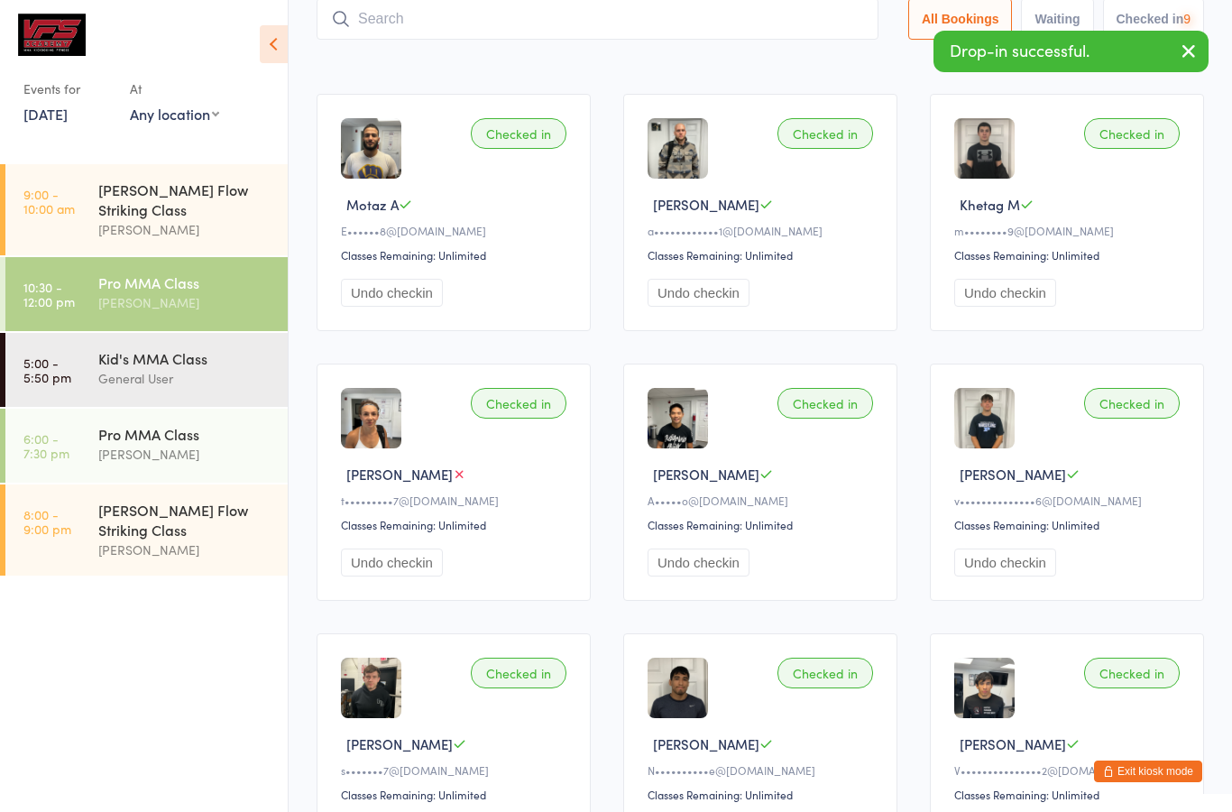
click at [790, 28] on input "search" at bounding box center [598, 19] width 562 height 42
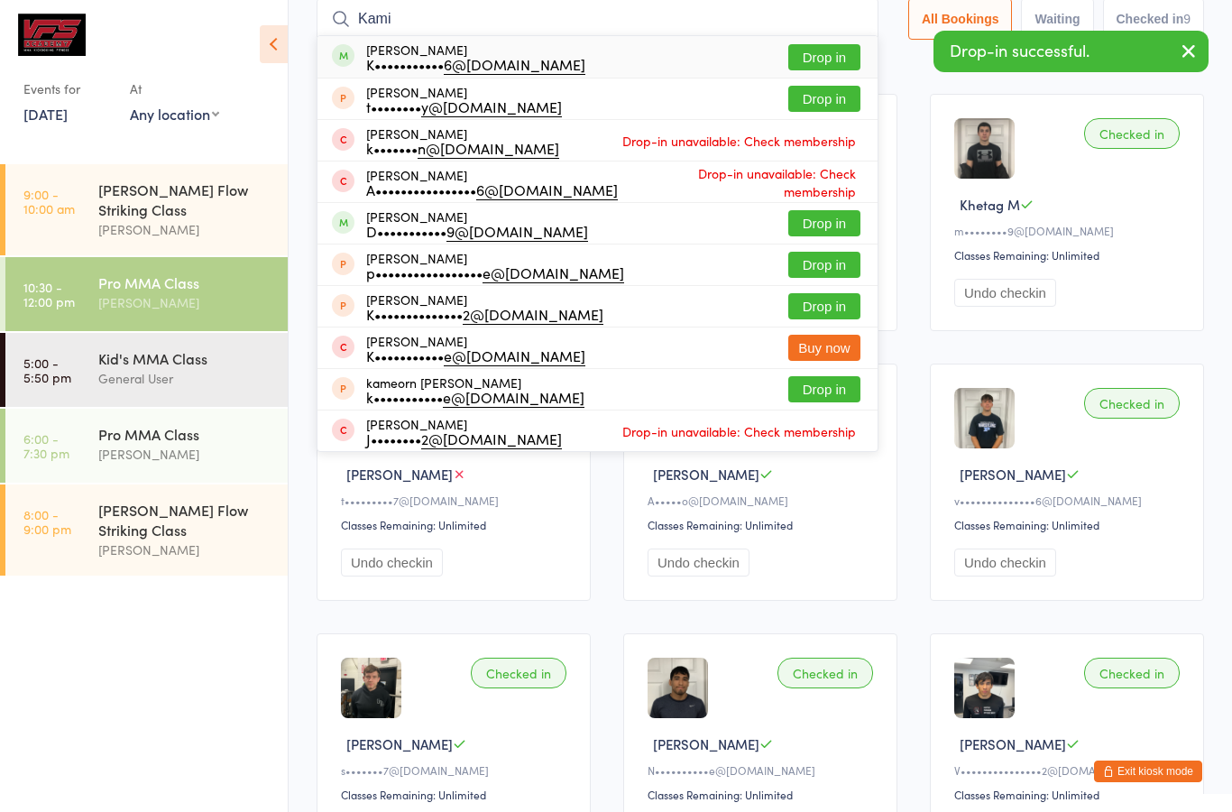
type input "Kami"
click at [697, 71] on div "Kamil Hadala K••••••••••• 6@gmail.com Drop in" at bounding box center [598, 57] width 560 height 42
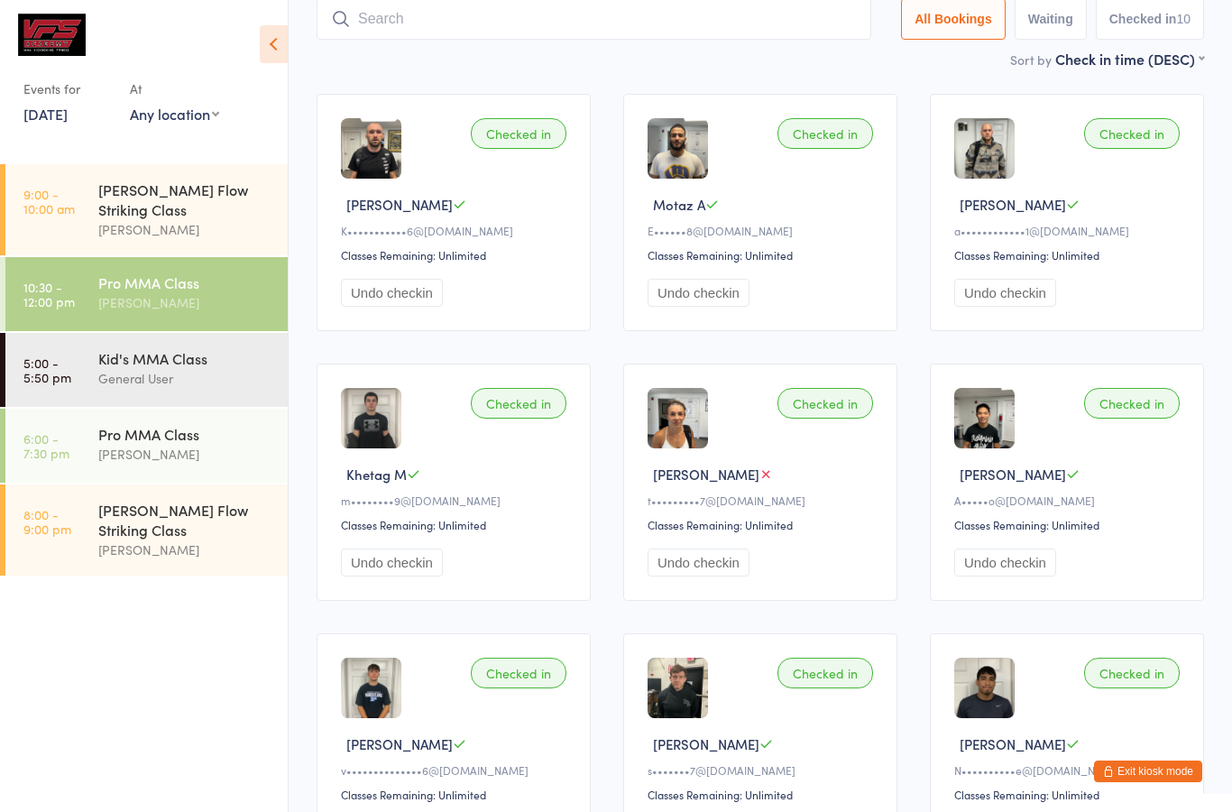
click at [624, 40] on input "search" at bounding box center [594, 19] width 555 height 42
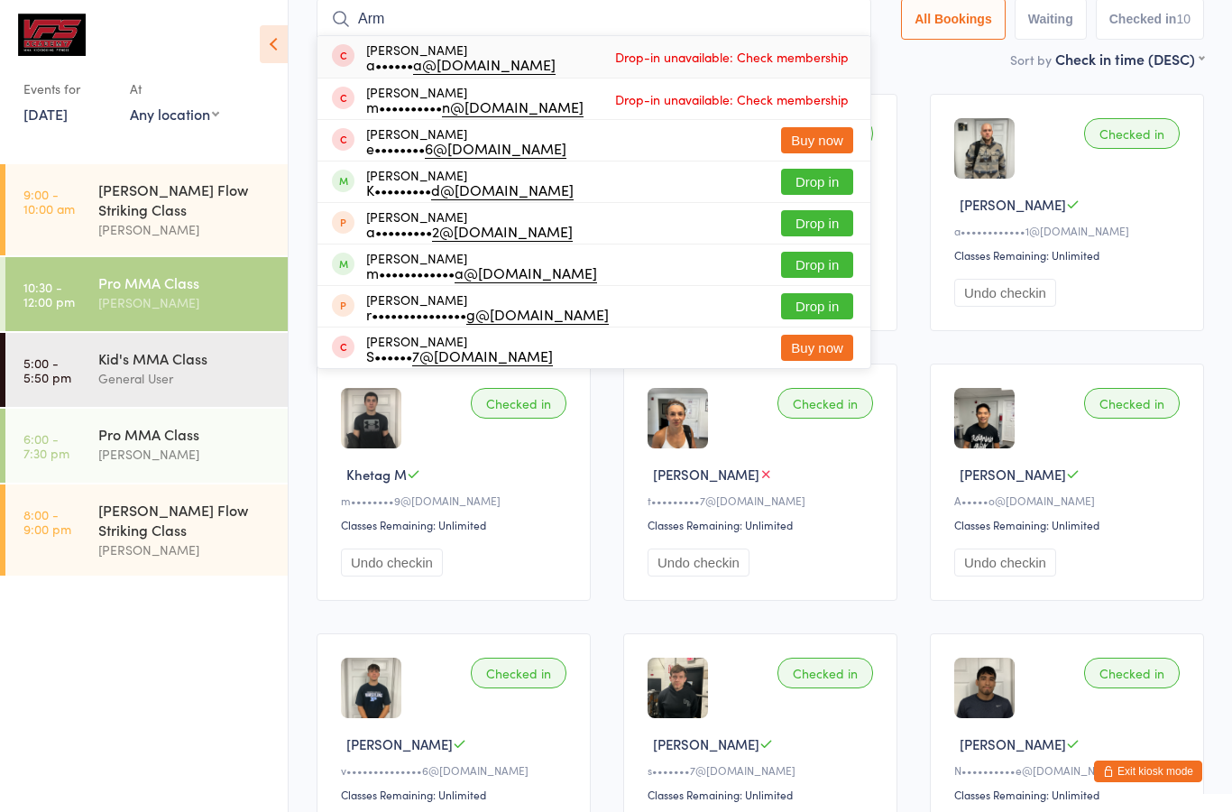
type input "Arm"
click at [824, 262] on button "Drop in" at bounding box center [817, 265] width 72 height 26
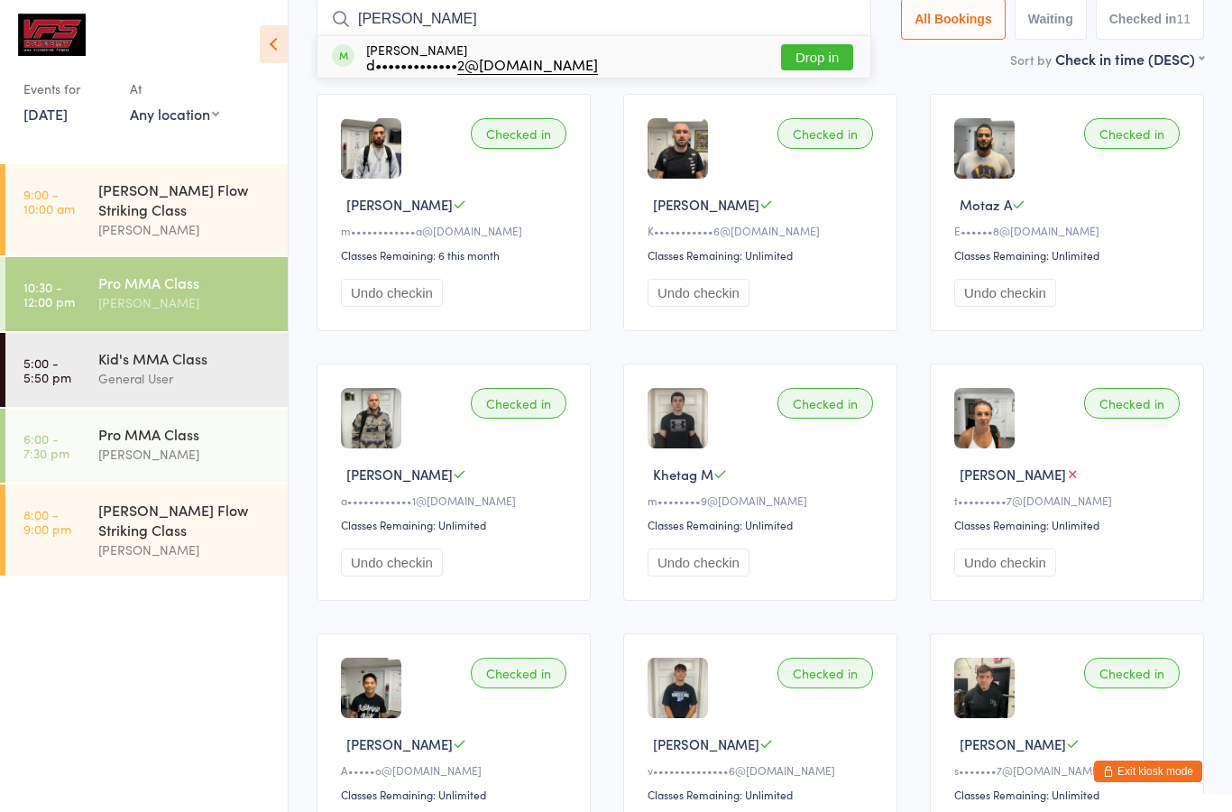
type input "Deshaw"
click at [817, 62] on button "Drop in" at bounding box center [817, 57] width 72 height 26
